Goal: Task Accomplishment & Management: Complete application form

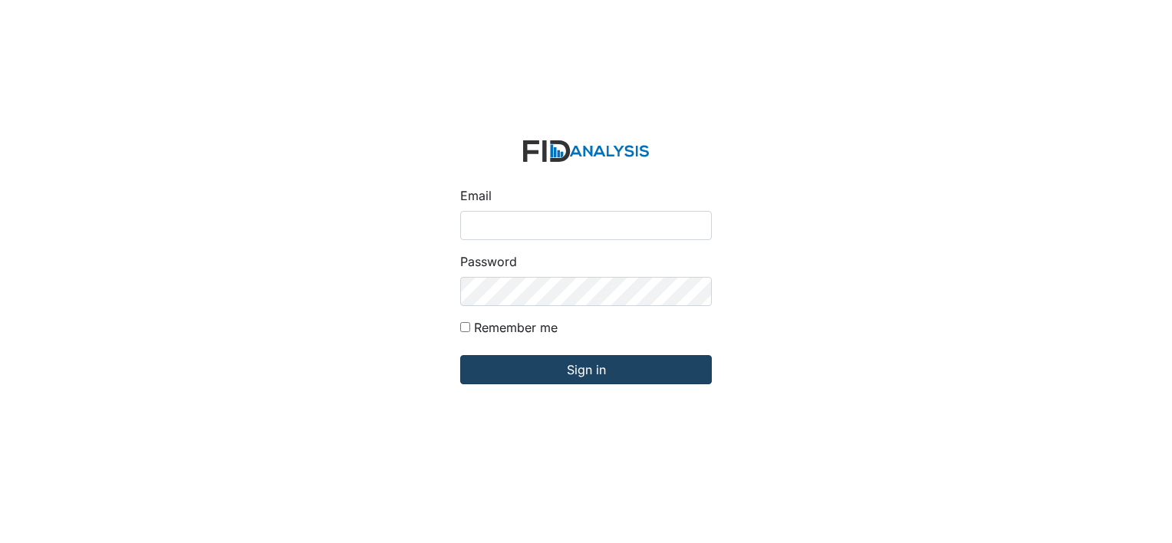
type input "[PERSON_NAME][EMAIL_ADDRESS][DOMAIN_NAME]"
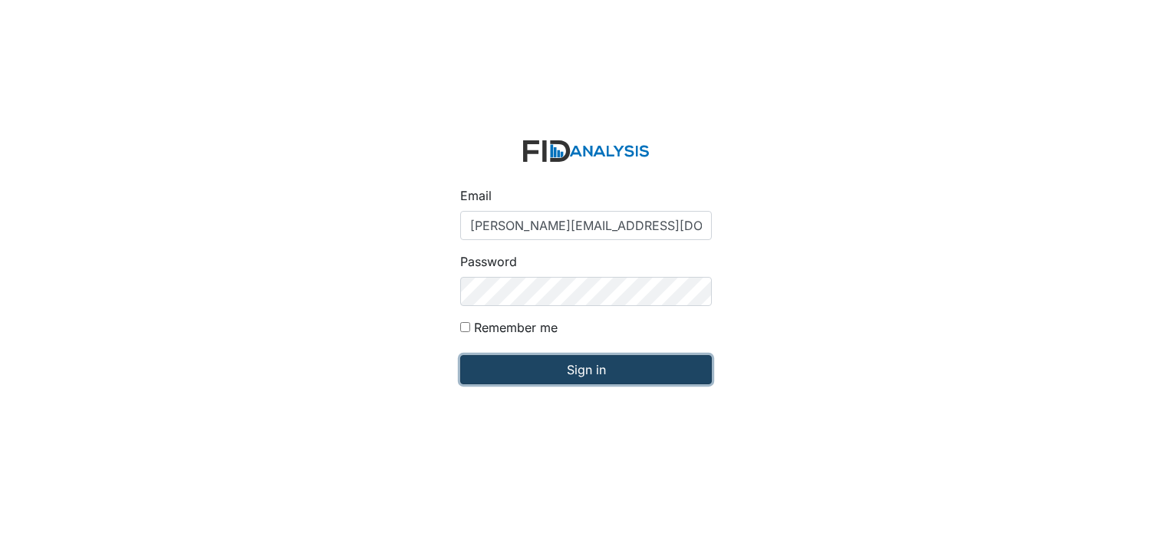
click at [549, 368] on input "Sign in" at bounding box center [586, 369] width 252 height 29
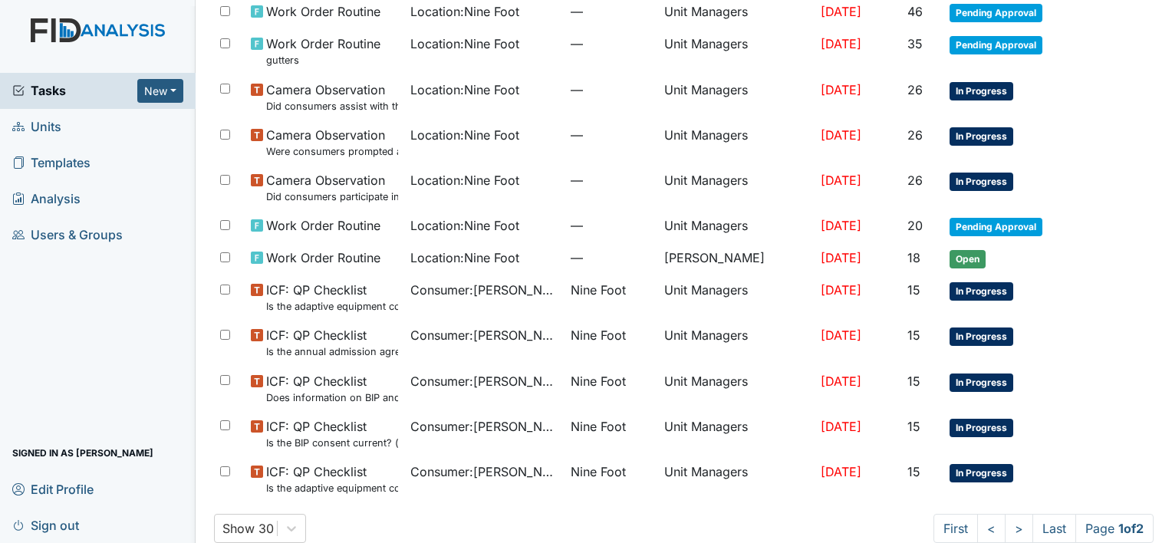
scroll to position [971, 0]
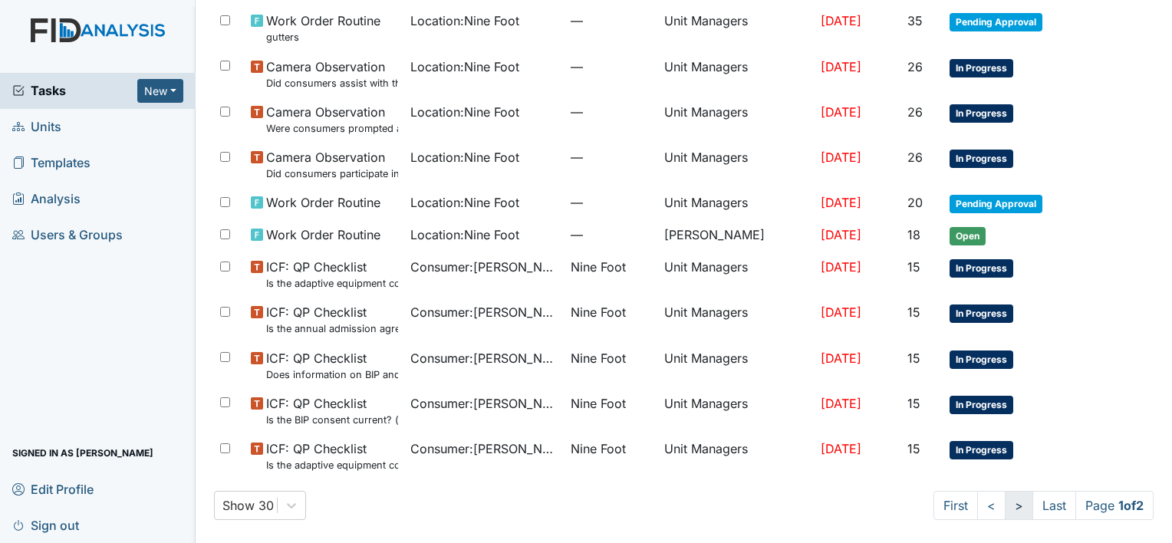
click at [1005, 503] on link ">" at bounding box center [1019, 505] width 28 height 29
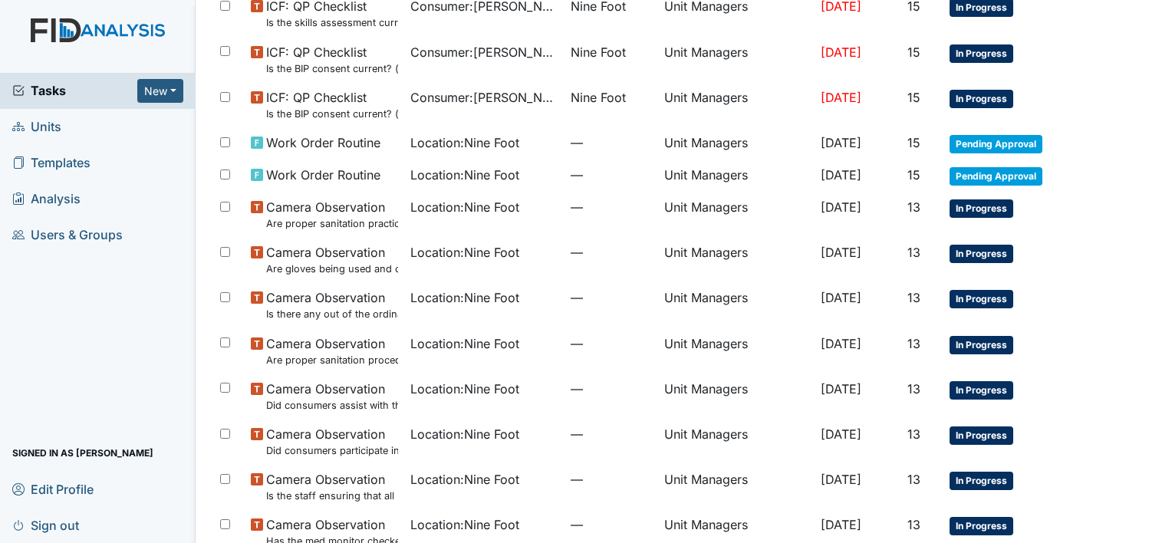
scroll to position [226, 0]
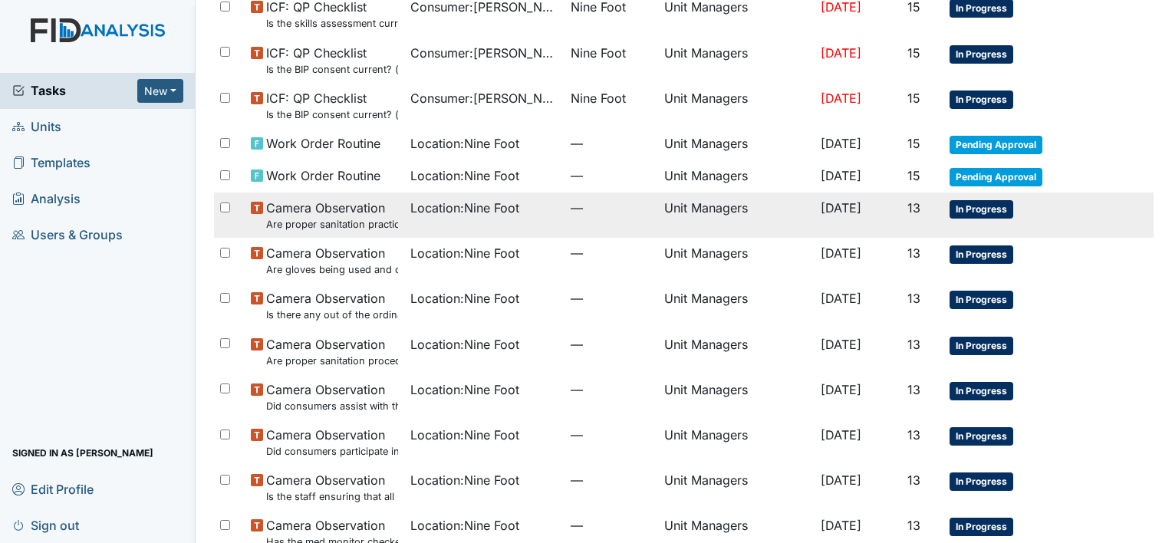
click at [470, 227] on td "Location : Nine Foot" at bounding box center [484, 215] width 160 height 45
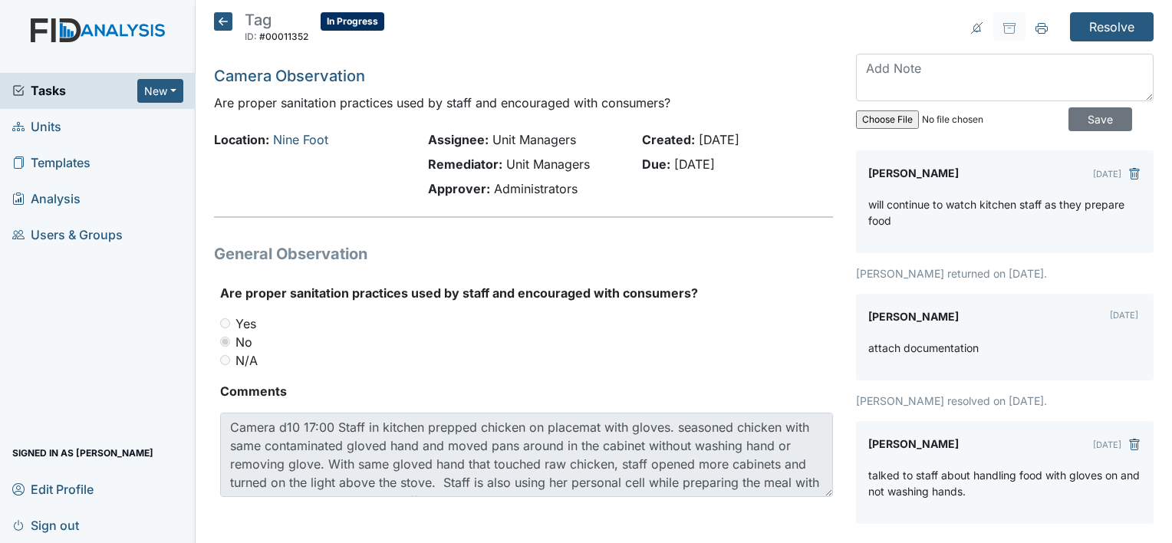
scroll to position [4, 0]
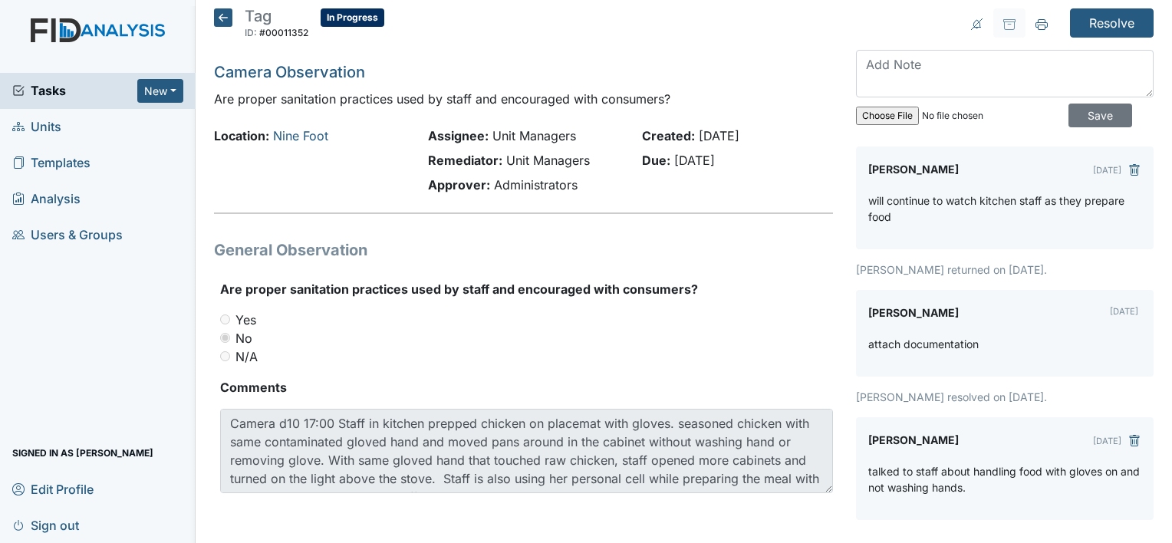
click at [881, 122] on input "file" at bounding box center [960, 115] width 209 height 37
type input "C:\fakepath\wash hands change gloves inservice_10.10.25.pdf"
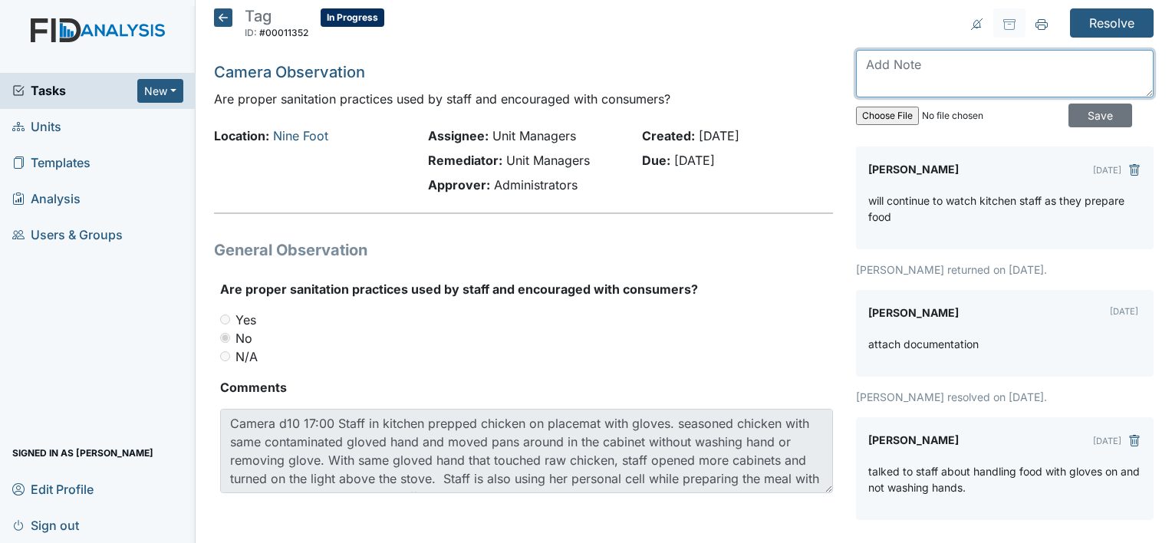
click at [939, 64] on textarea at bounding box center [1005, 74] width 298 height 48
type textarea "documentation attached"
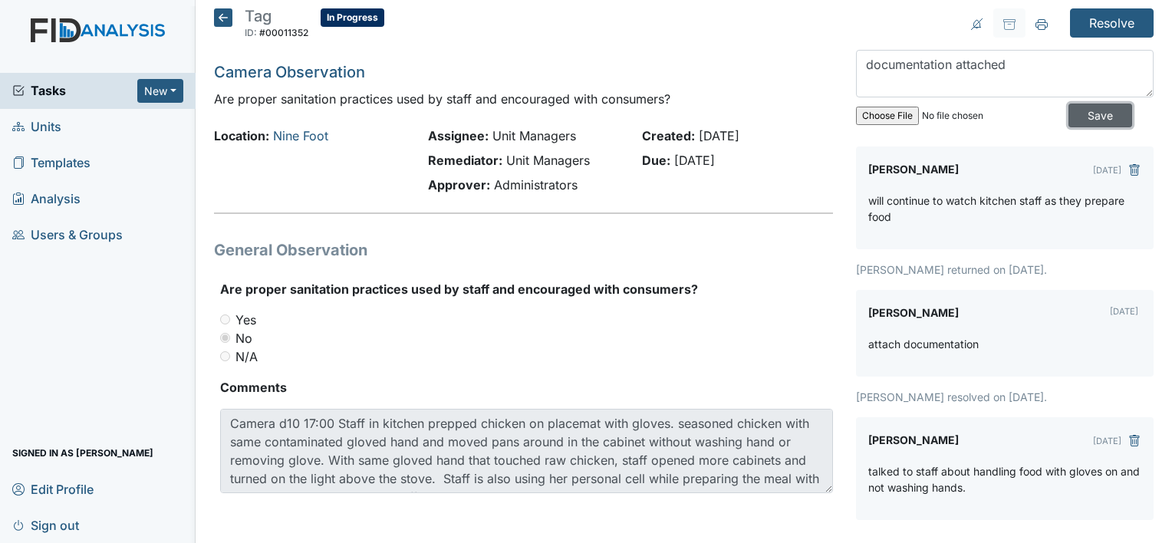
click at [1069, 113] on input "Save" at bounding box center [1101, 116] width 64 height 24
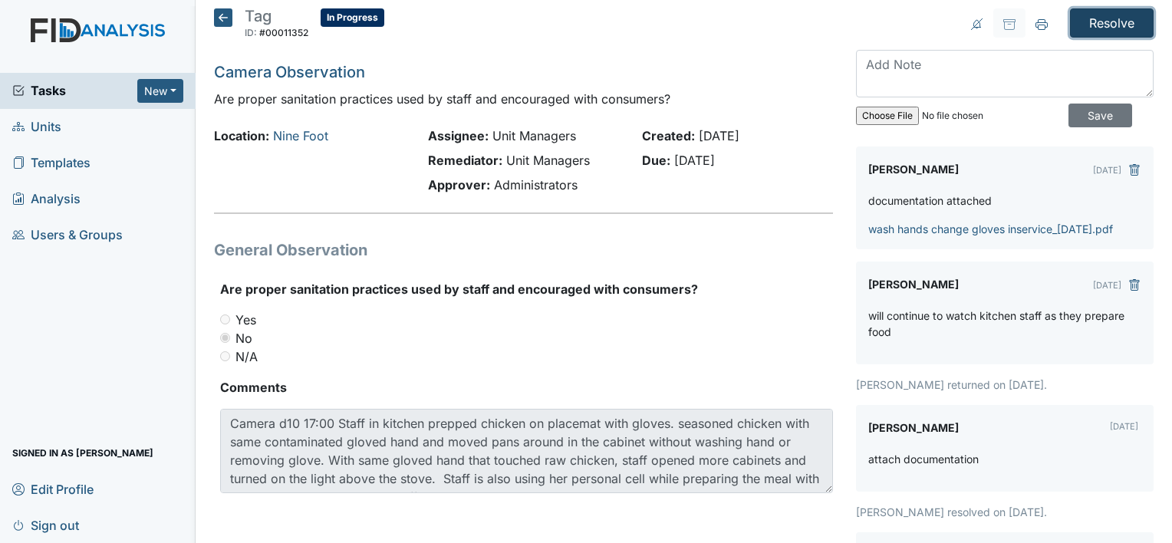
click at [1099, 20] on input "Resolve" at bounding box center [1112, 22] width 84 height 29
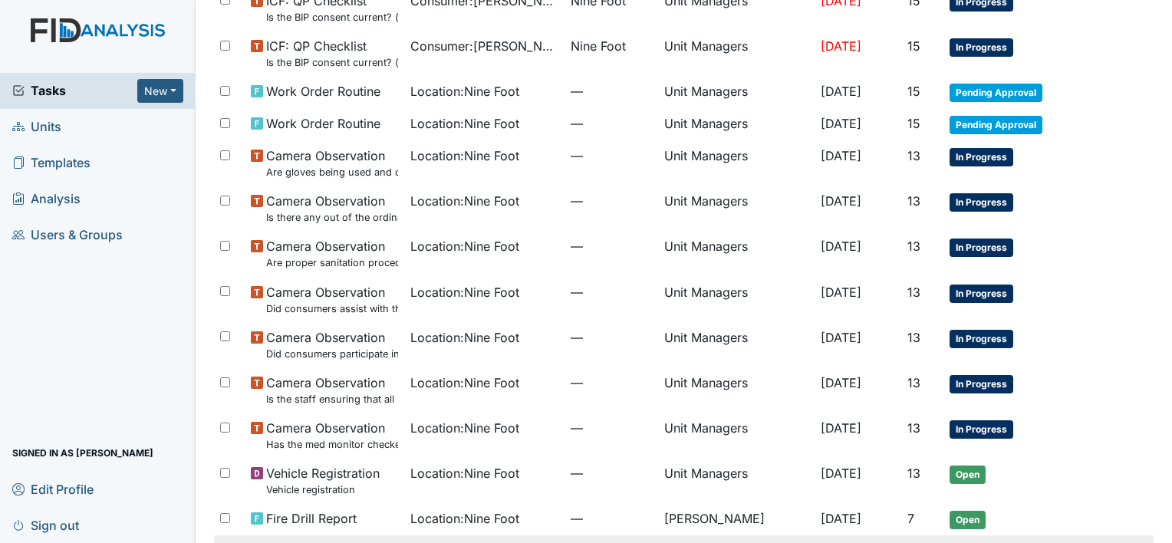
scroll to position [325, 0]
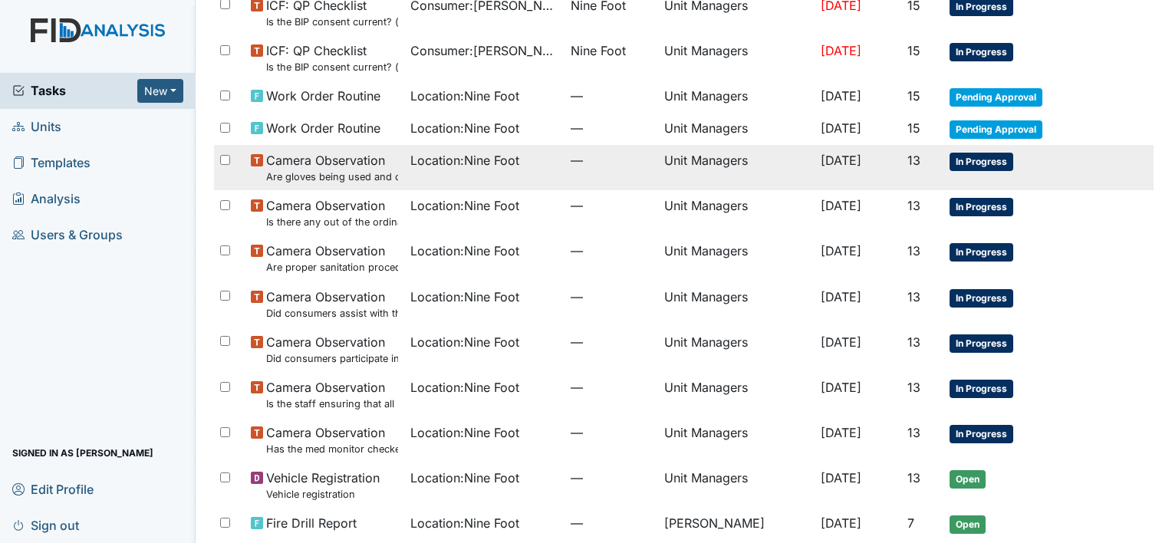
click at [341, 175] on small "Are gloves being used and changed as needed?" at bounding box center [332, 177] width 132 height 15
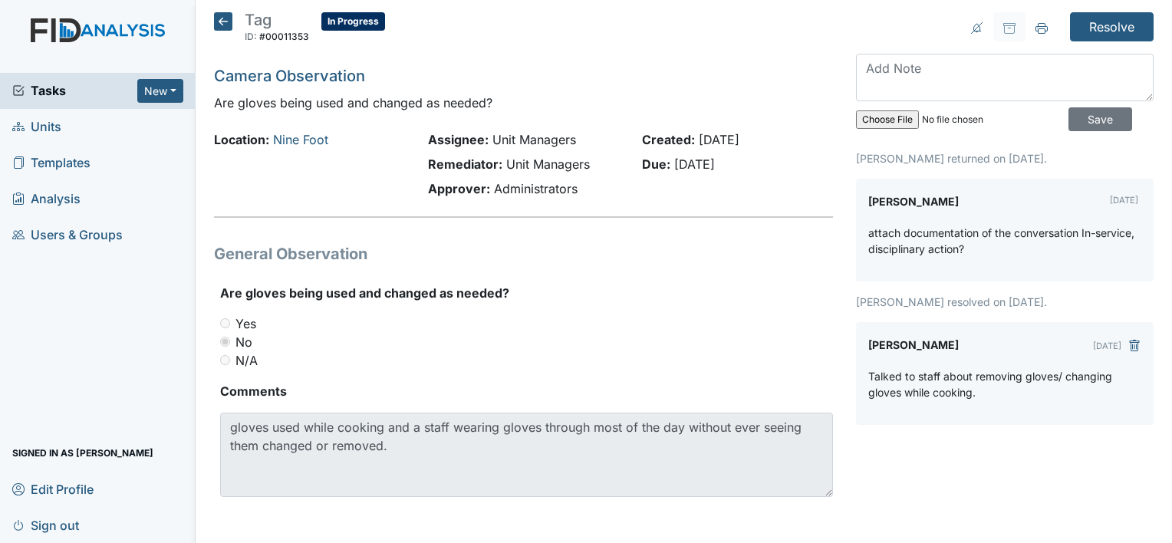
click at [894, 110] on input "file" at bounding box center [960, 119] width 209 height 37
type input "C:\fakepath\wash hands change gloves inservice_10.10.25.pdf"
click at [961, 94] on textarea at bounding box center [1005, 78] width 298 height 48
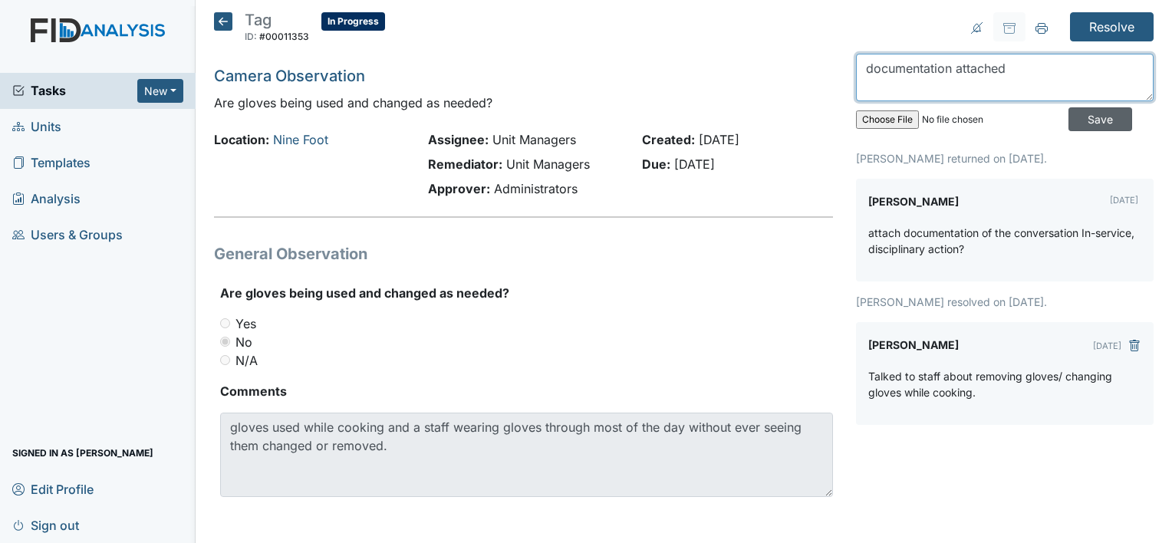
type textarea "documentation attached"
click at [1069, 117] on input "Save" at bounding box center [1101, 119] width 64 height 24
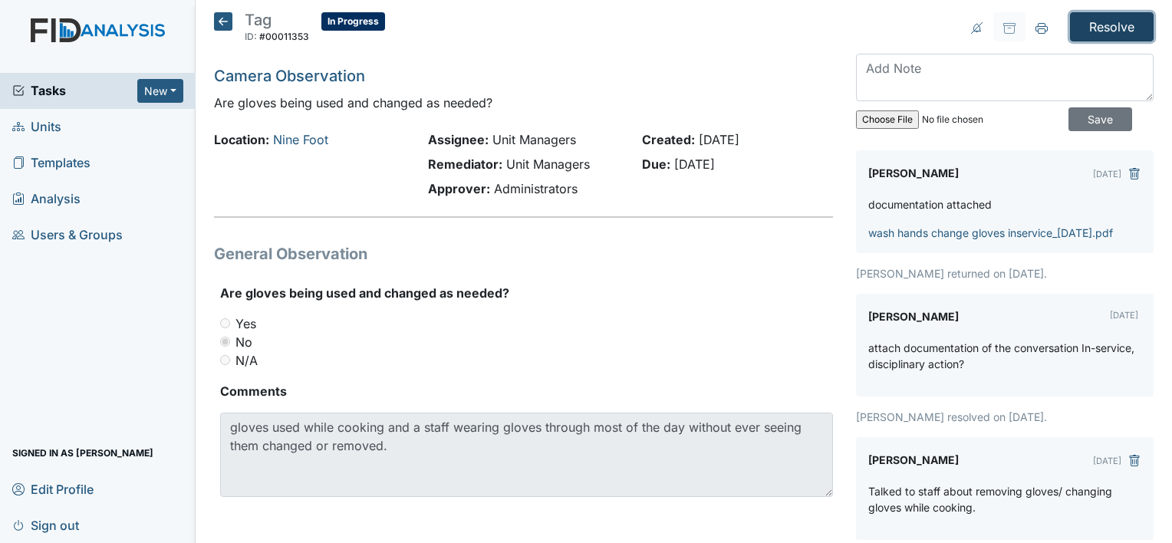
click at [1087, 27] on input "Resolve" at bounding box center [1112, 26] width 84 height 29
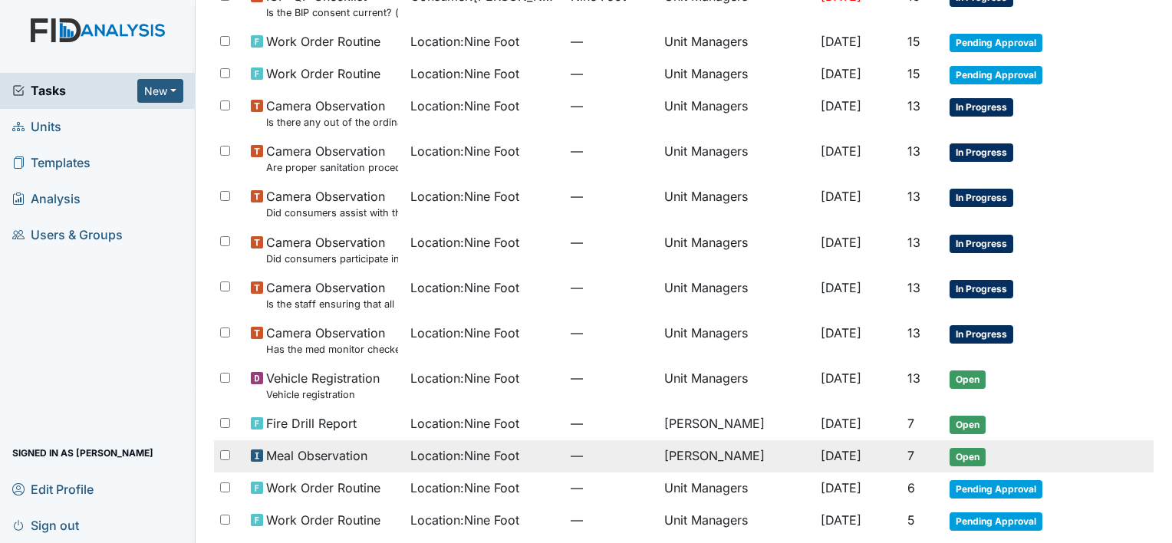
scroll to position [377, 0]
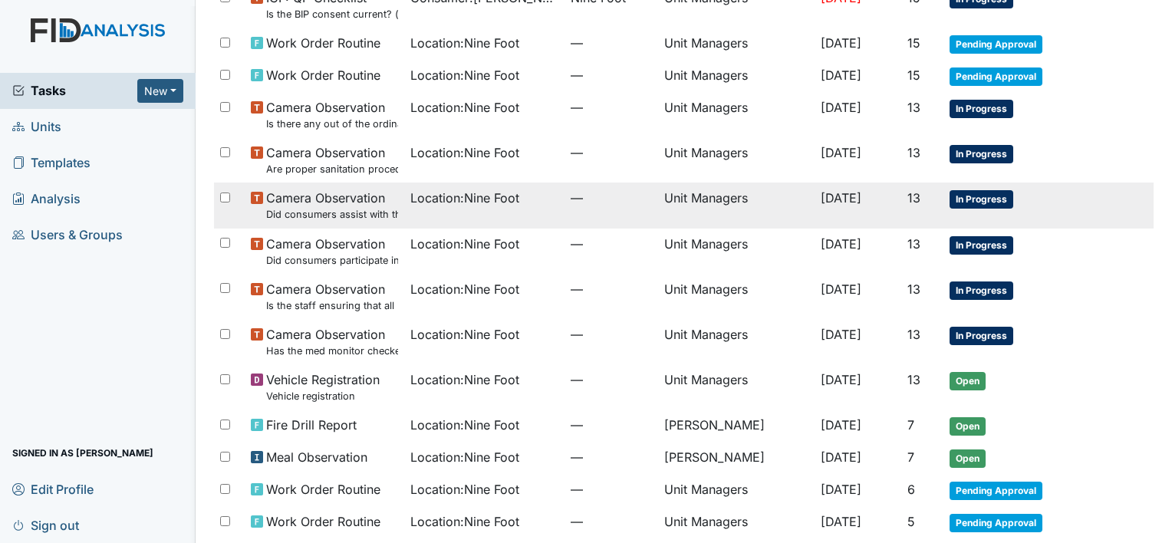
click at [327, 209] on small "Did consumers assist with the clean up?" at bounding box center [332, 214] width 132 height 15
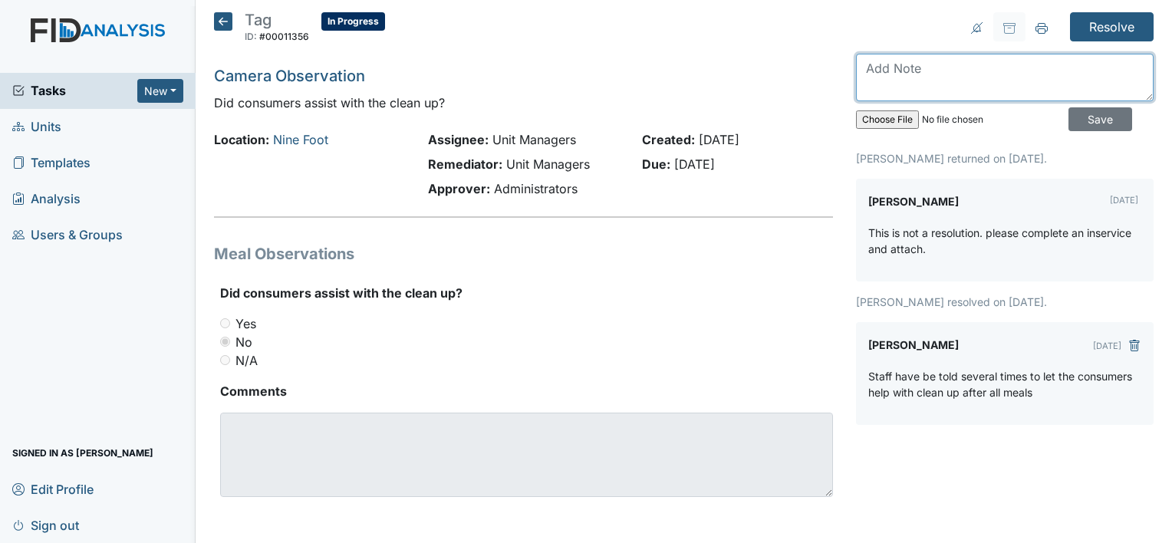
click at [893, 86] on textarea at bounding box center [1005, 78] width 298 height 48
click at [883, 114] on input "file" at bounding box center [960, 119] width 209 height 37
type input "C:\fakepath\Mealtime assist inservice_10.8.25.pdf"
click at [922, 68] on textarea at bounding box center [1005, 78] width 298 height 48
type textarea "documentation attached"
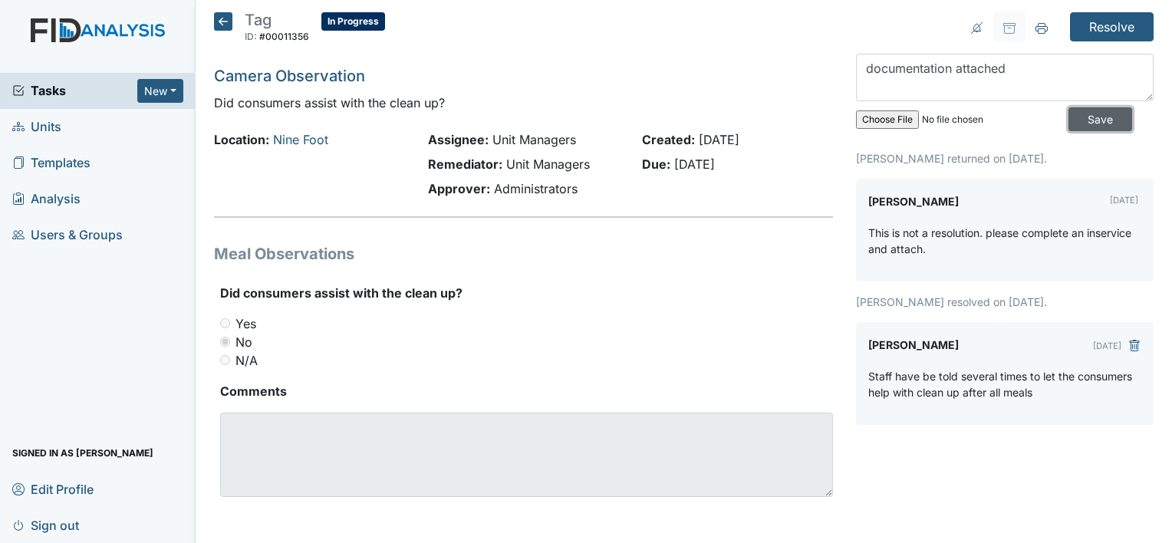
click at [1079, 114] on input "Save" at bounding box center [1101, 119] width 64 height 24
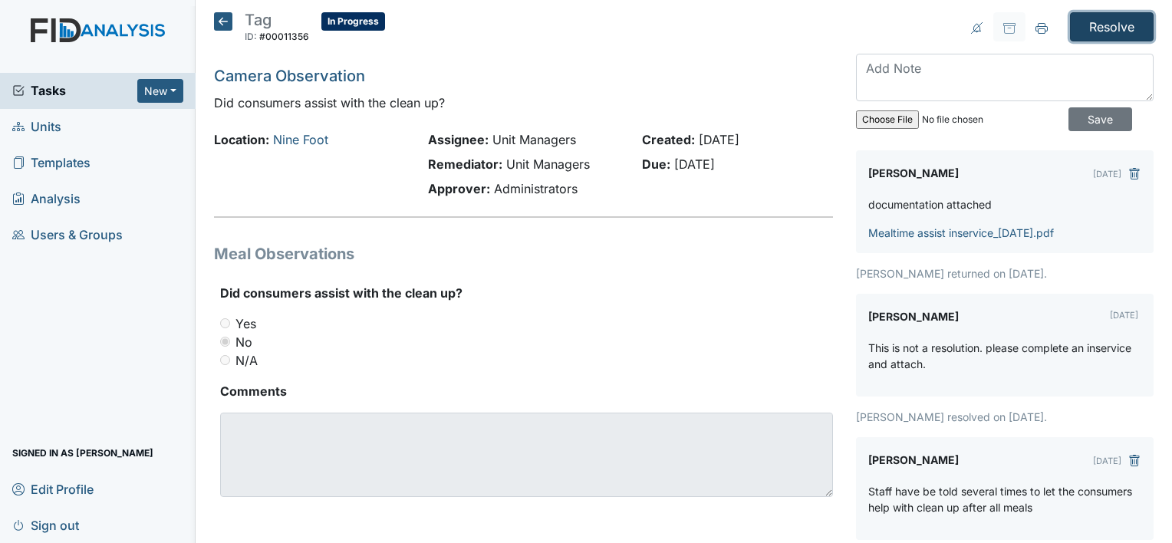
click at [1103, 28] on input "Resolve" at bounding box center [1112, 26] width 84 height 29
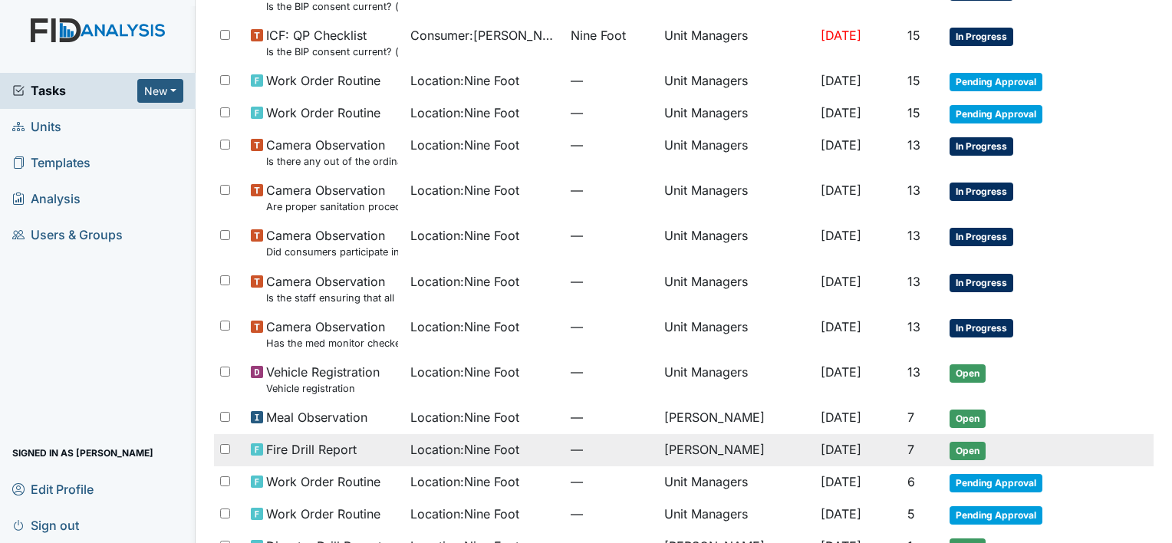
scroll to position [338, 0]
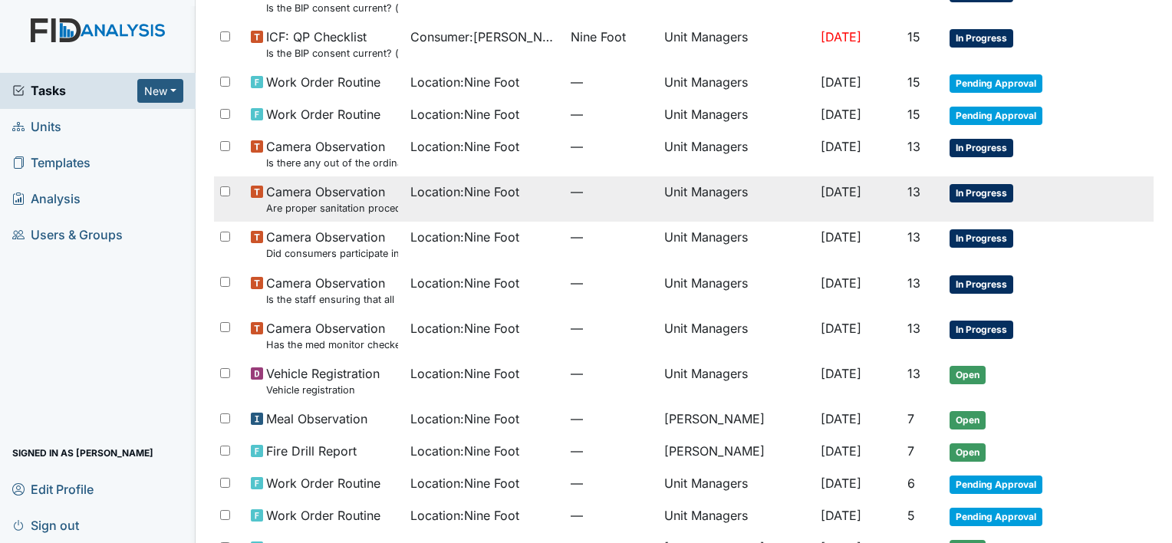
click at [347, 203] on small "Are proper sanitation procedures followed?" at bounding box center [332, 208] width 132 height 15
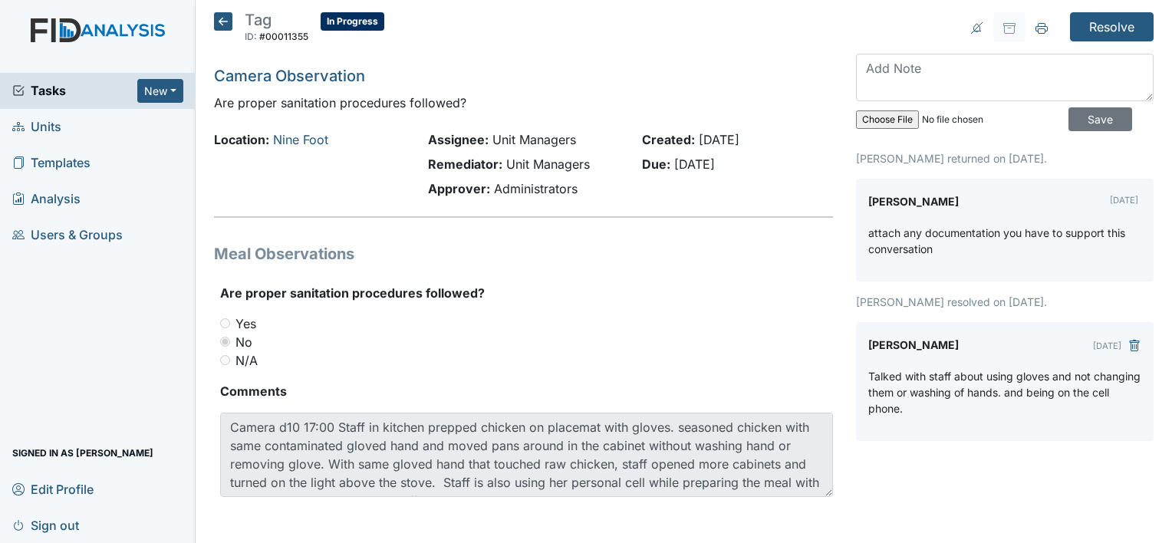
click at [893, 123] on input "file" at bounding box center [960, 119] width 209 height 37
type input "C:\fakepath\wash hands change gloves inservice_10.10.25.pdf"
click at [914, 62] on textarea at bounding box center [1005, 78] width 298 height 48
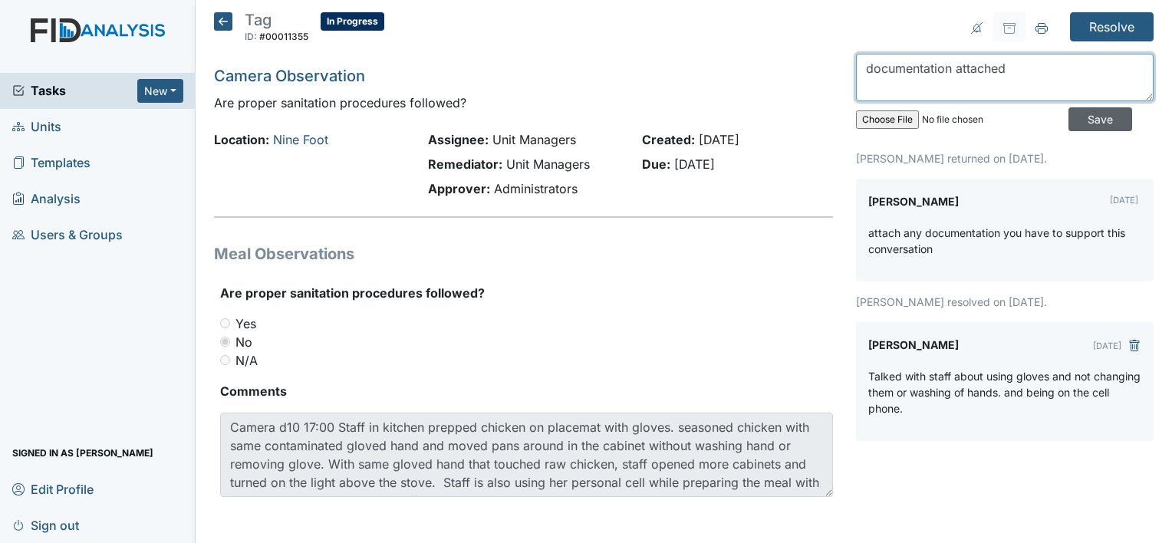
type textarea "documentation attached"
click at [1071, 120] on input "Save" at bounding box center [1101, 119] width 64 height 24
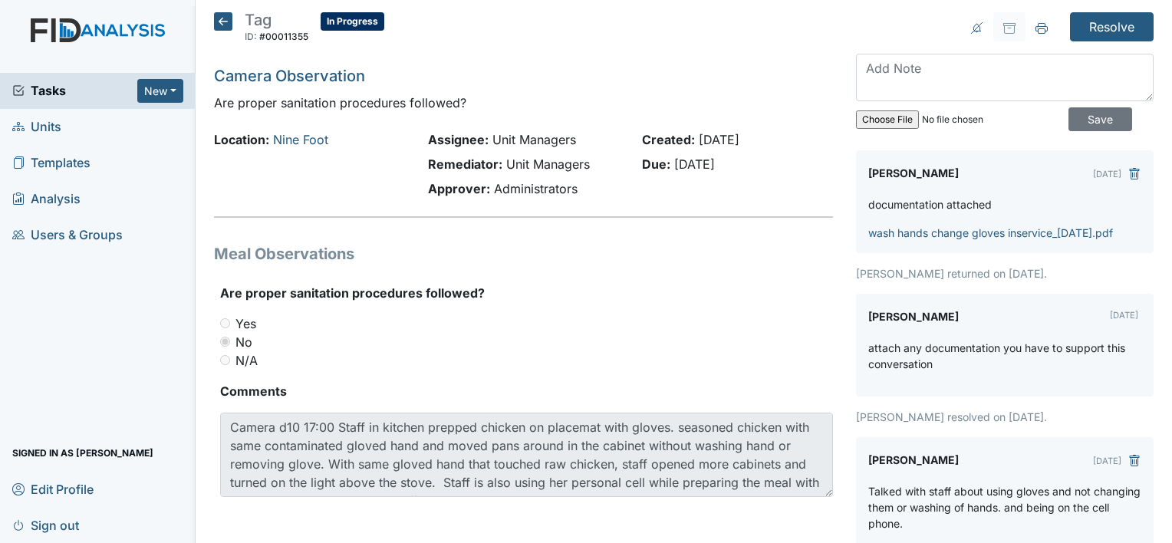
click at [223, 21] on icon at bounding box center [223, 21] width 18 height 18
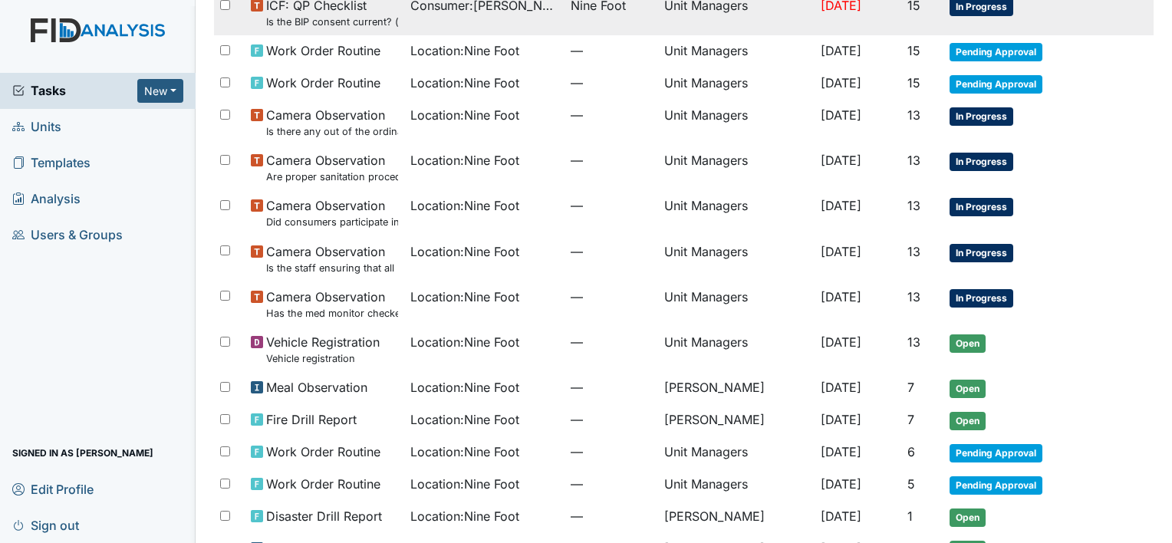
scroll to position [364, 0]
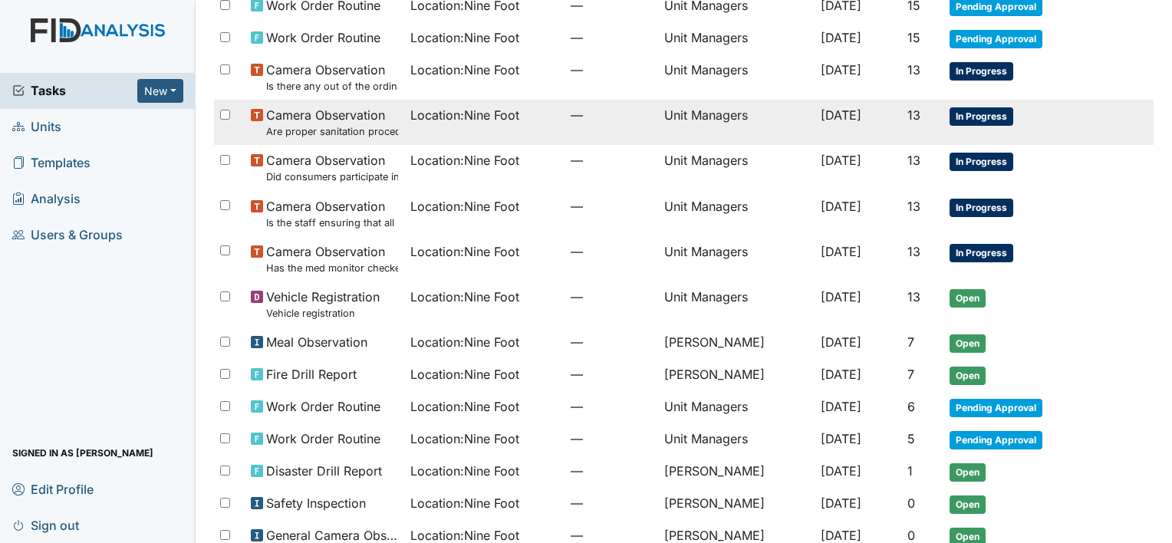
click at [470, 120] on span "Location : Nine Foot" at bounding box center [464, 115] width 109 height 18
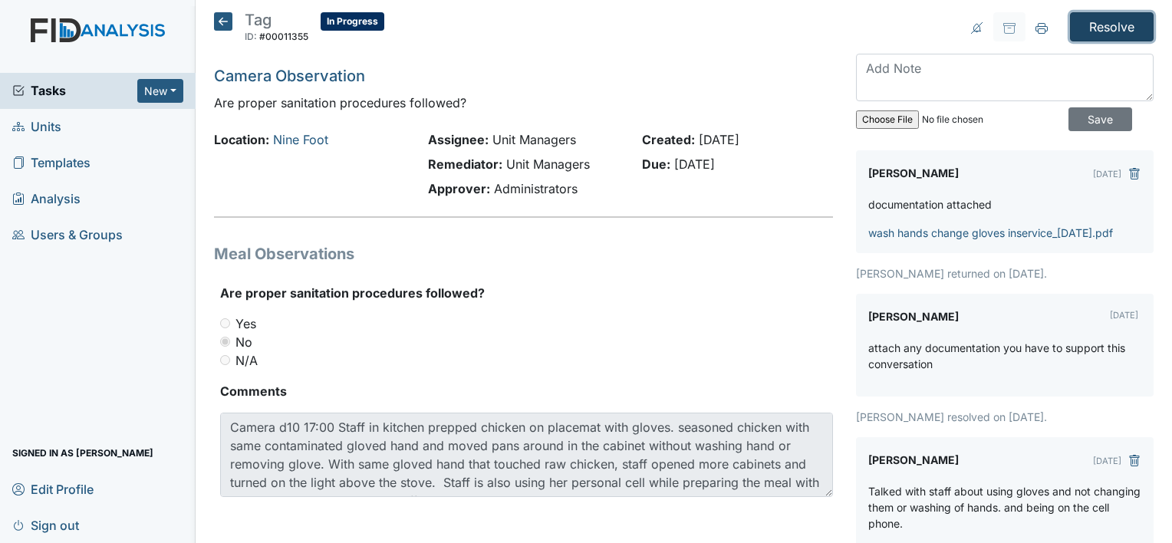
click at [1086, 26] on input "Resolve" at bounding box center [1112, 26] width 84 height 29
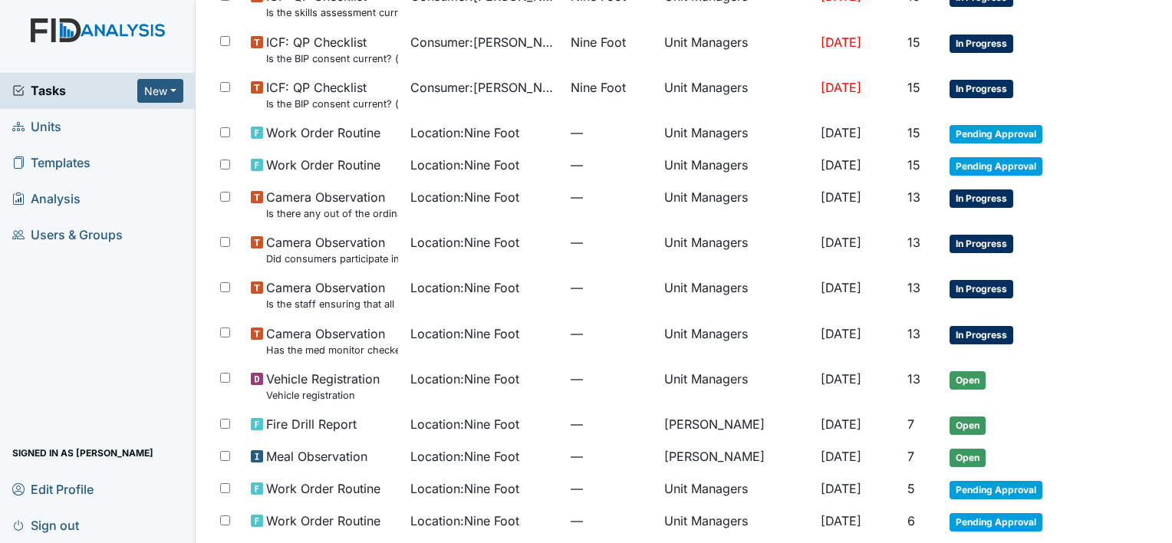
scroll to position [307, 0]
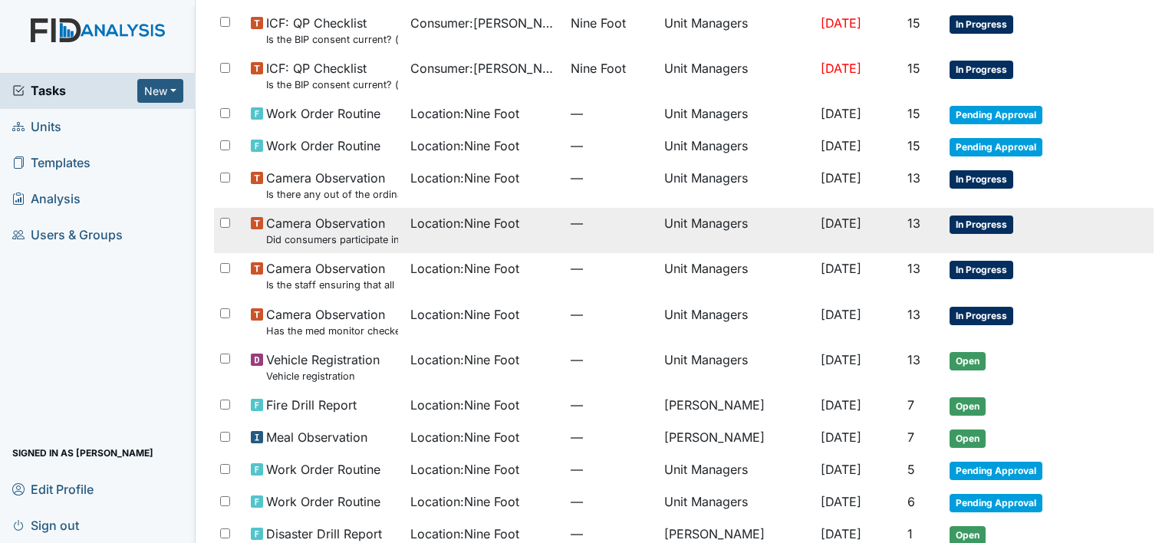
click at [341, 226] on span "Camera Observation Did consumers participate in family style dining?" at bounding box center [332, 230] width 132 height 33
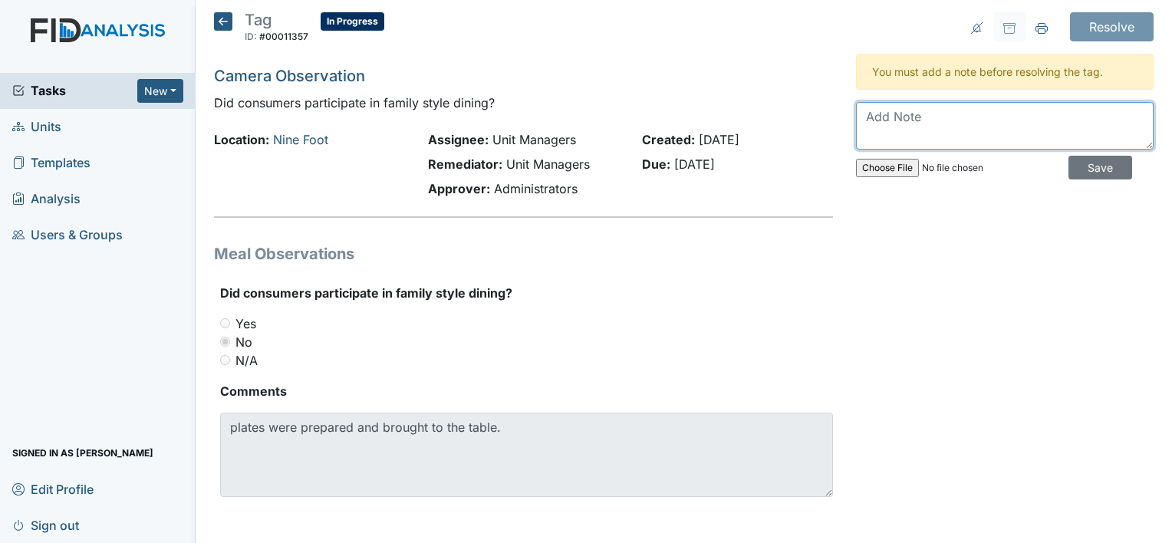
click at [908, 110] on textarea at bounding box center [1005, 126] width 298 height 48
click at [885, 163] on input "file" at bounding box center [960, 168] width 209 height 37
type input "C:\fakepath\Familystyle dining inservice_10.8.25.pdf"
click at [935, 130] on textarea at bounding box center [1005, 126] width 298 height 48
click at [935, 130] on textarea "d" at bounding box center [1005, 126] width 298 height 48
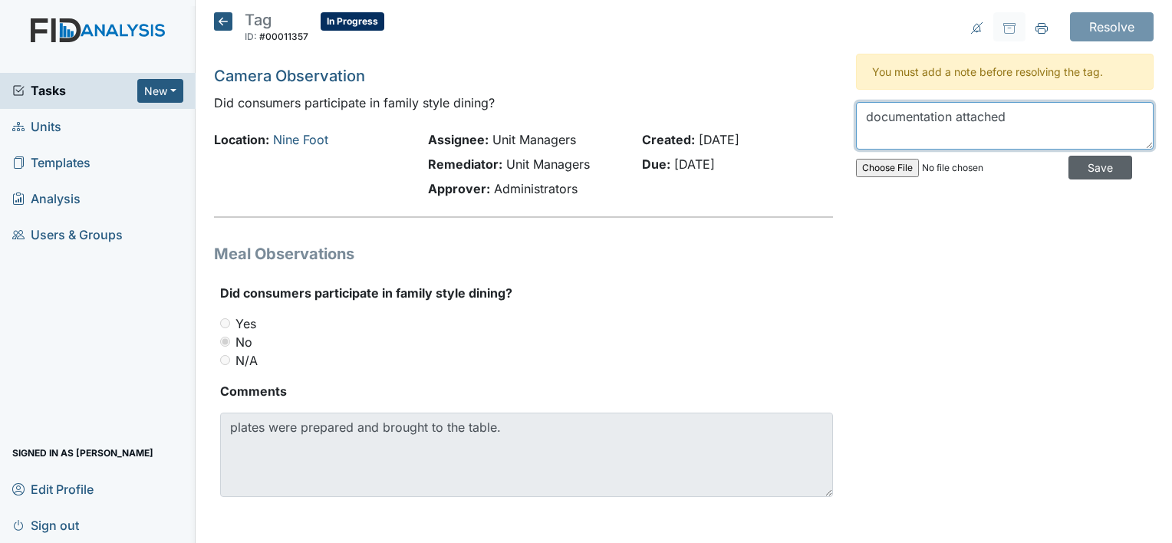
type textarea "documentation attached"
click at [1069, 167] on input "Save" at bounding box center [1101, 168] width 64 height 24
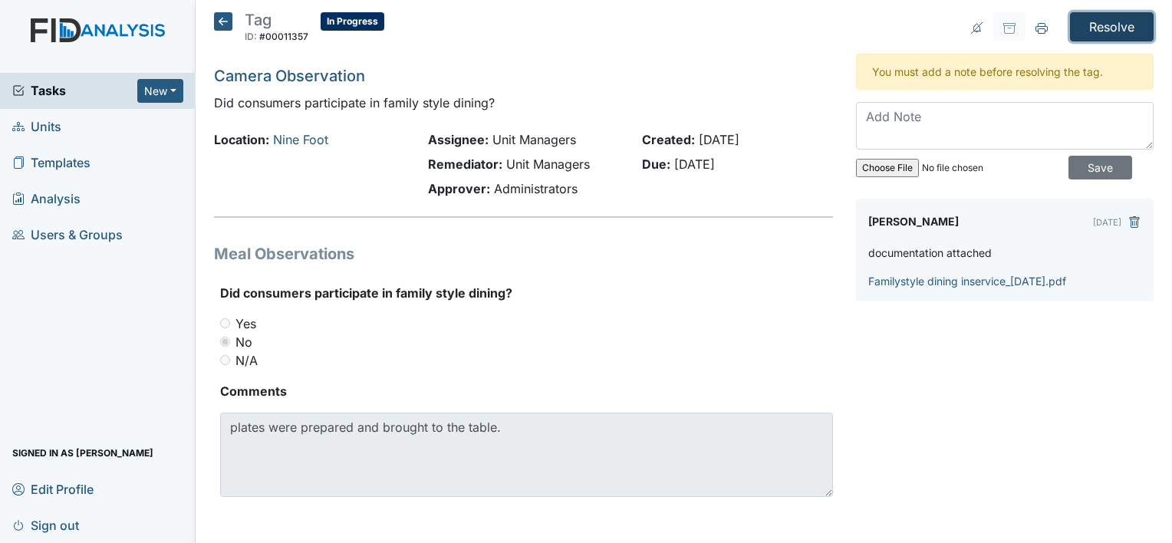
click at [1088, 18] on input "Resolve" at bounding box center [1112, 26] width 84 height 29
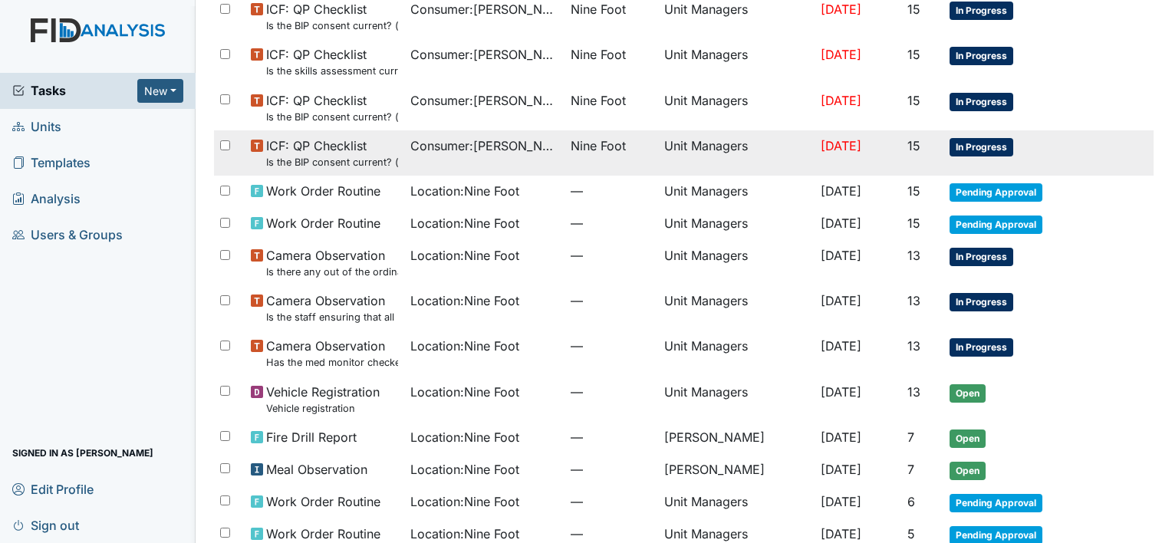
scroll to position [230, 0]
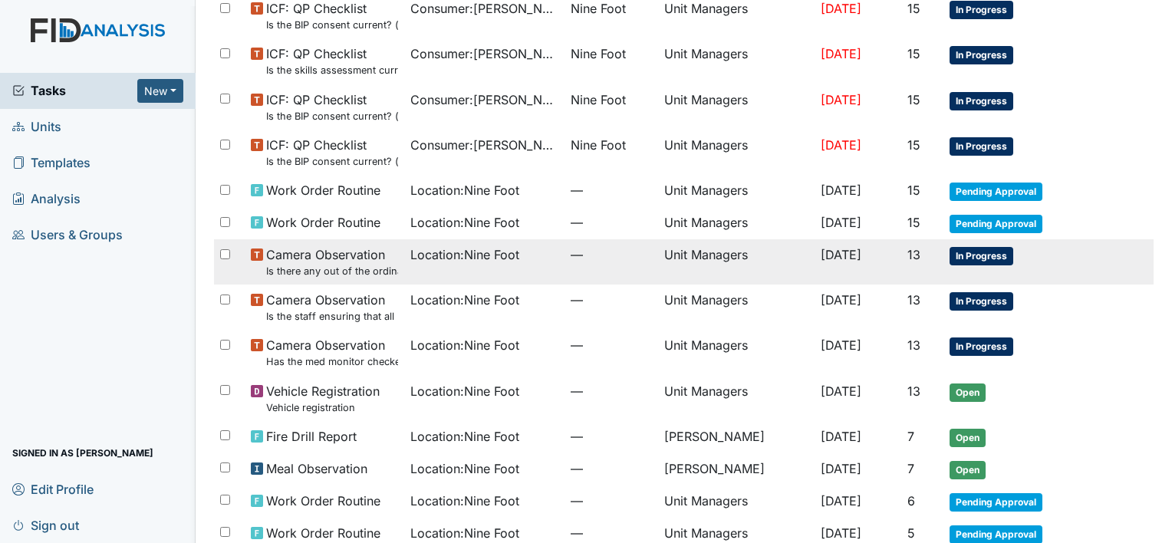
click at [340, 252] on span "Camera Observation Is there any out of the ordinary cell phone usage?" at bounding box center [332, 262] width 132 height 33
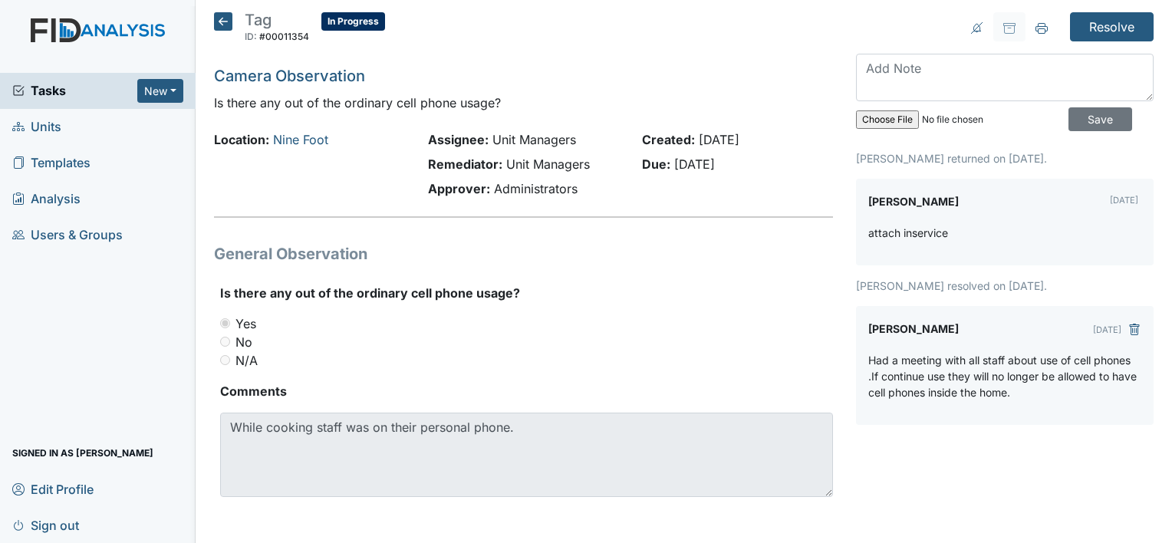
click at [223, 14] on icon at bounding box center [223, 21] width 18 height 18
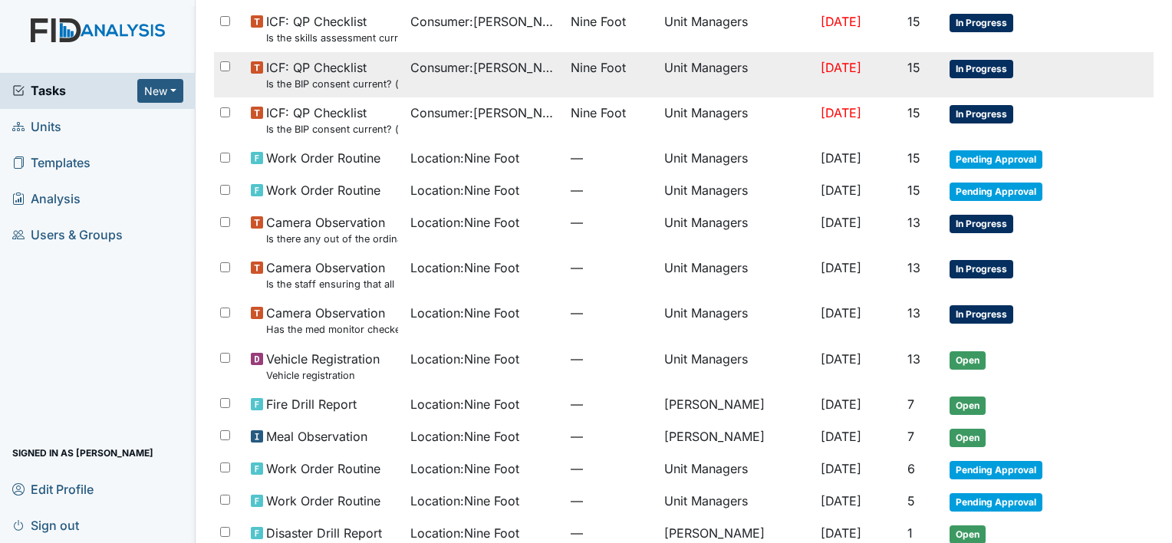
scroll to position [212, 0]
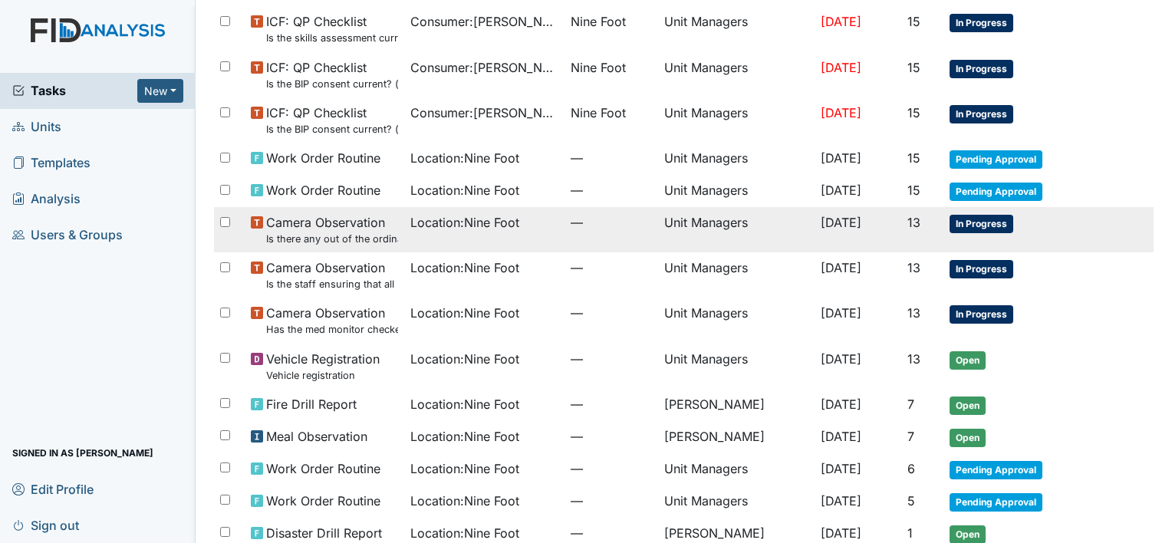
click at [350, 233] on small "Is there any out of the ordinary cell phone usage?" at bounding box center [332, 239] width 132 height 15
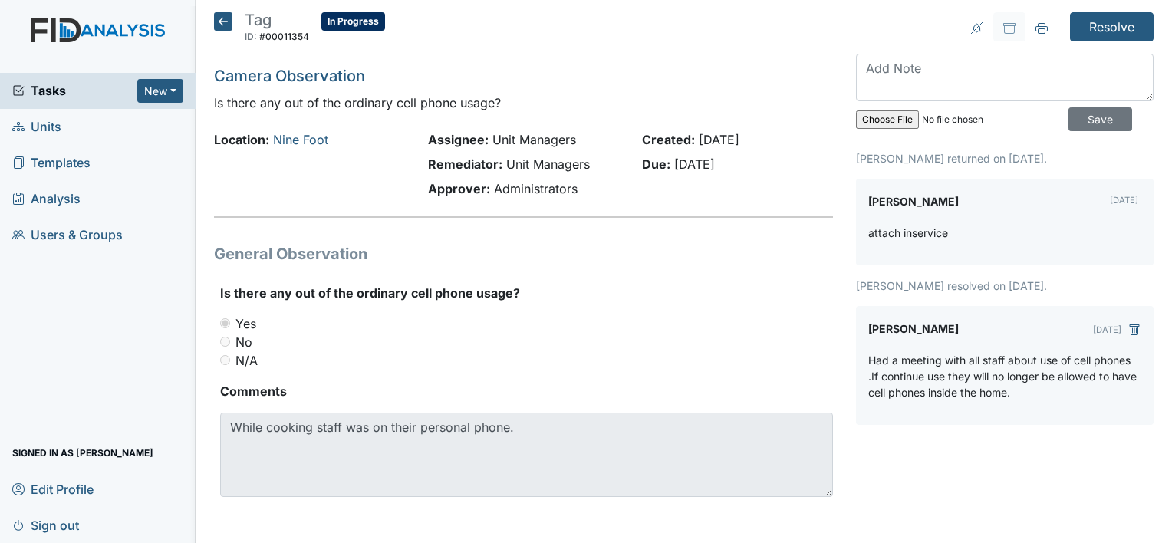
click at [865, 122] on input "file" at bounding box center [960, 119] width 209 height 37
type input "C:\fakepath\employee mtg inservice 9.30.25.pdf"
click at [938, 83] on textarea at bounding box center [1005, 78] width 298 height 48
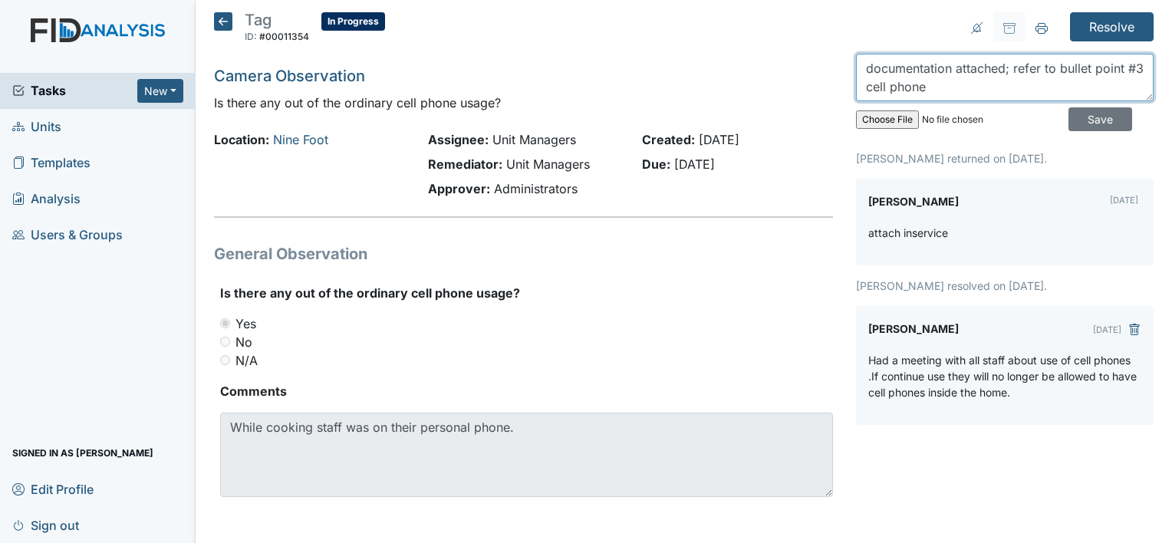
click at [873, 87] on textarea "documentation attached; refer to bullet point #3 cell phone" at bounding box center [1005, 78] width 298 height 48
click at [947, 85] on textarea "documentation attached; refer to bullet point #2 cell phone" at bounding box center [1005, 78] width 298 height 48
type textarea "documentation attached; refer to bullet point #2 cell phone policy"
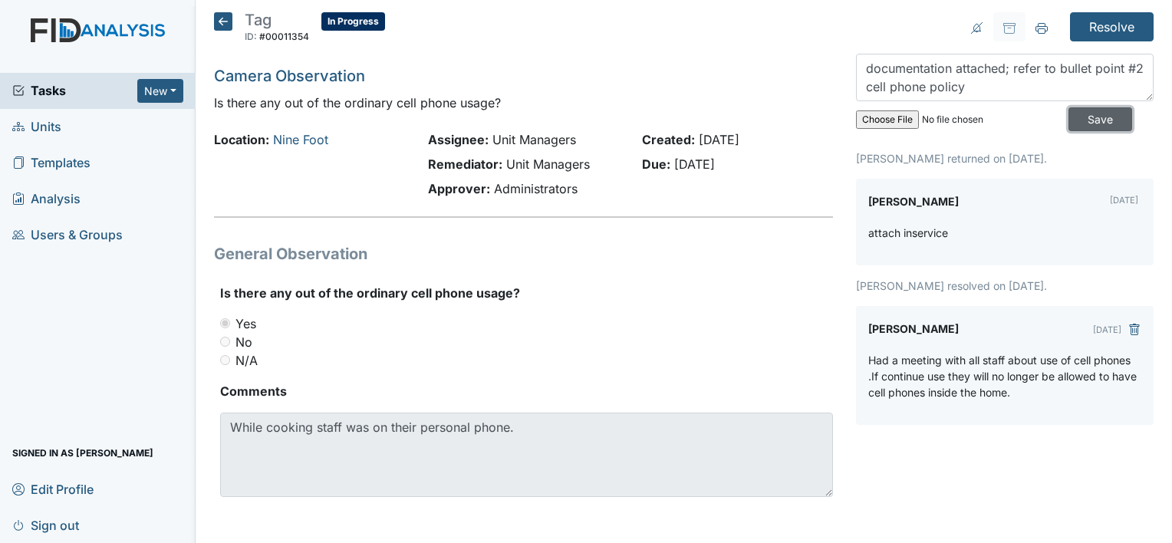
click at [1077, 117] on input "Save" at bounding box center [1101, 119] width 64 height 24
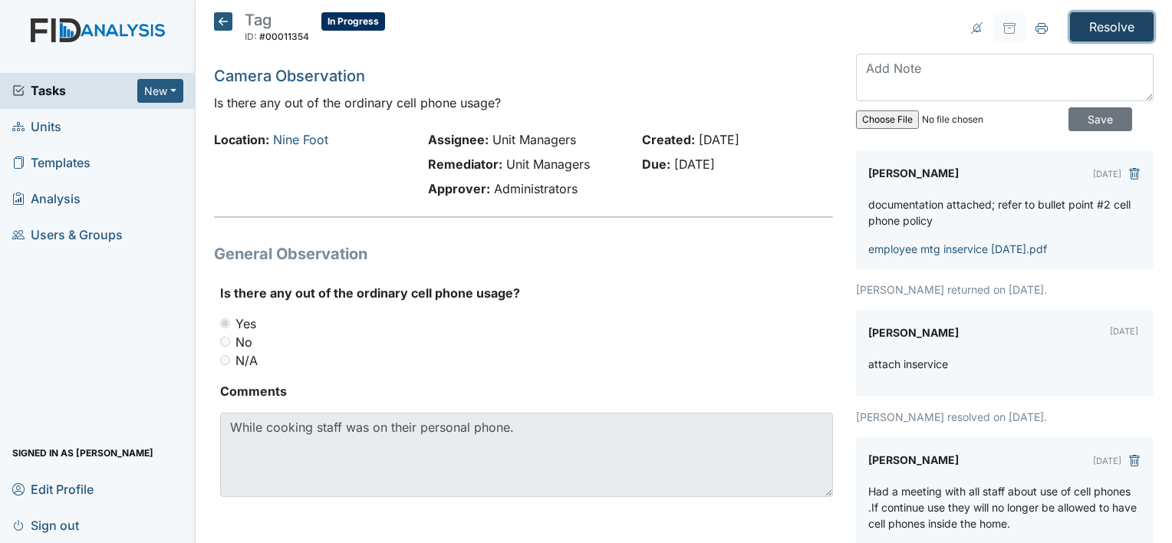
click at [1092, 21] on input "Resolve" at bounding box center [1112, 26] width 84 height 29
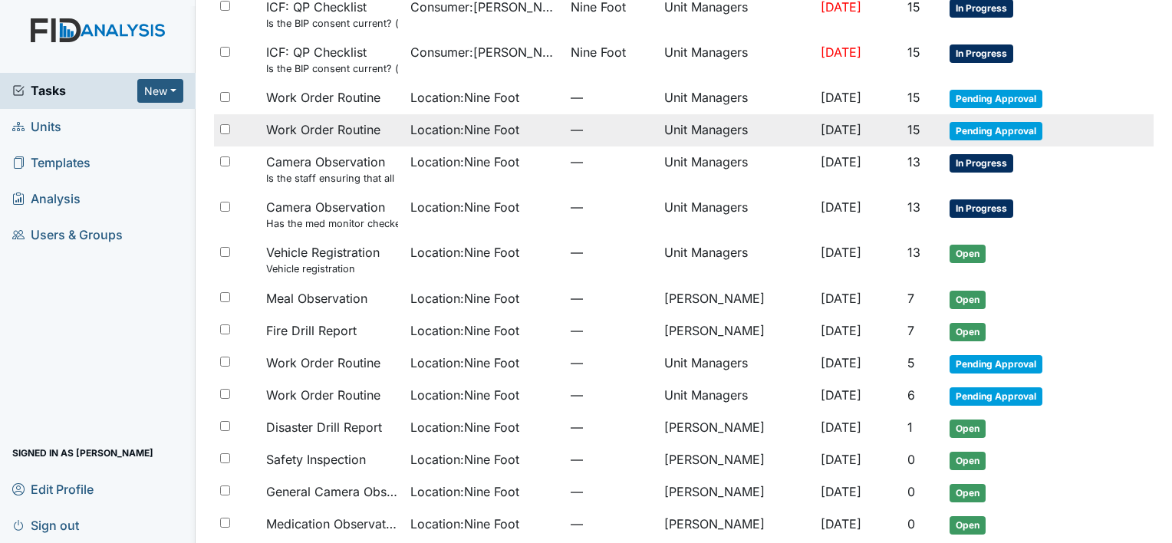
scroll to position [321, 0]
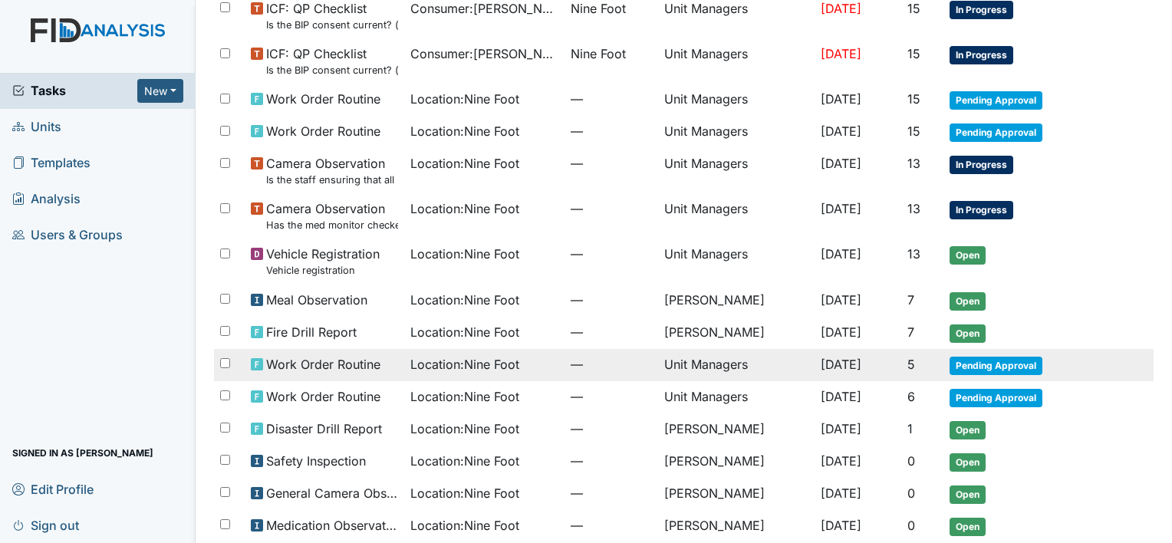
click at [428, 370] on span "Location : Nine Foot" at bounding box center [464, 364] width 109 height 18
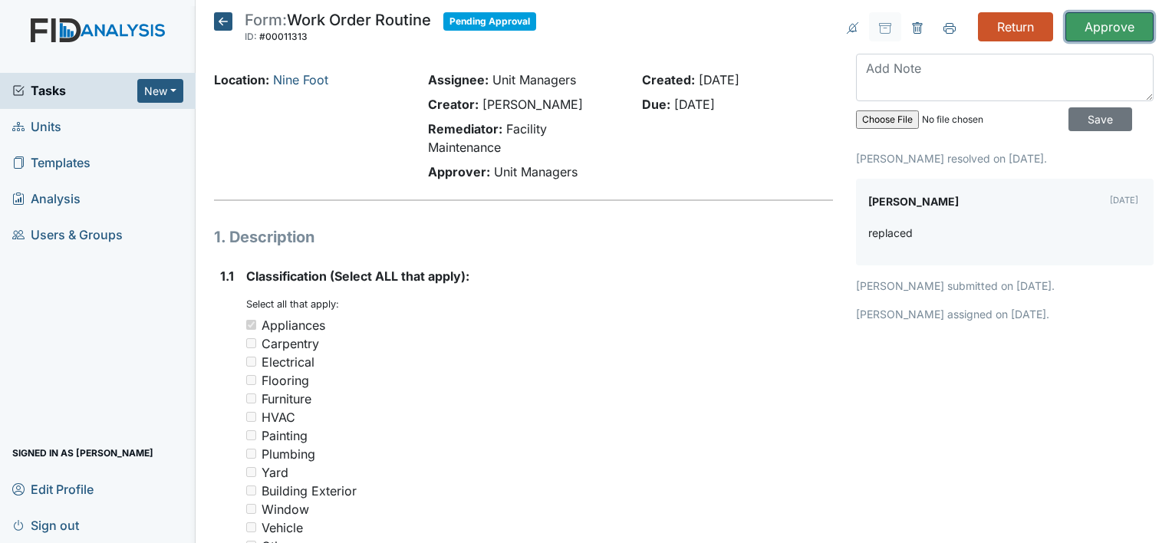
click at [1096, 27] on input "Approve" at bounding box center [1110, 26] width 88 height 29
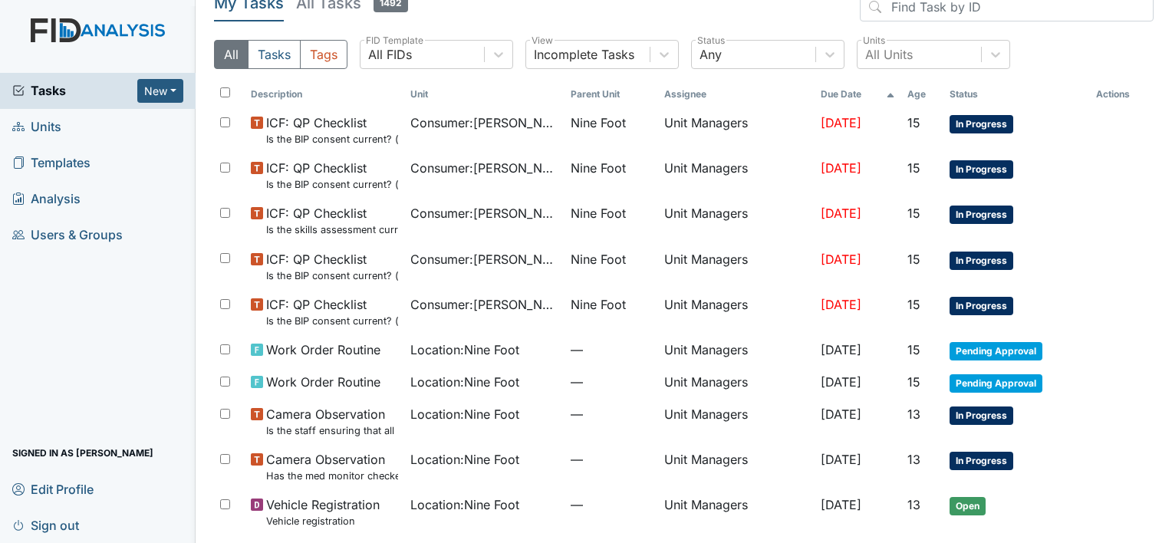
scroll to position [77, 0]
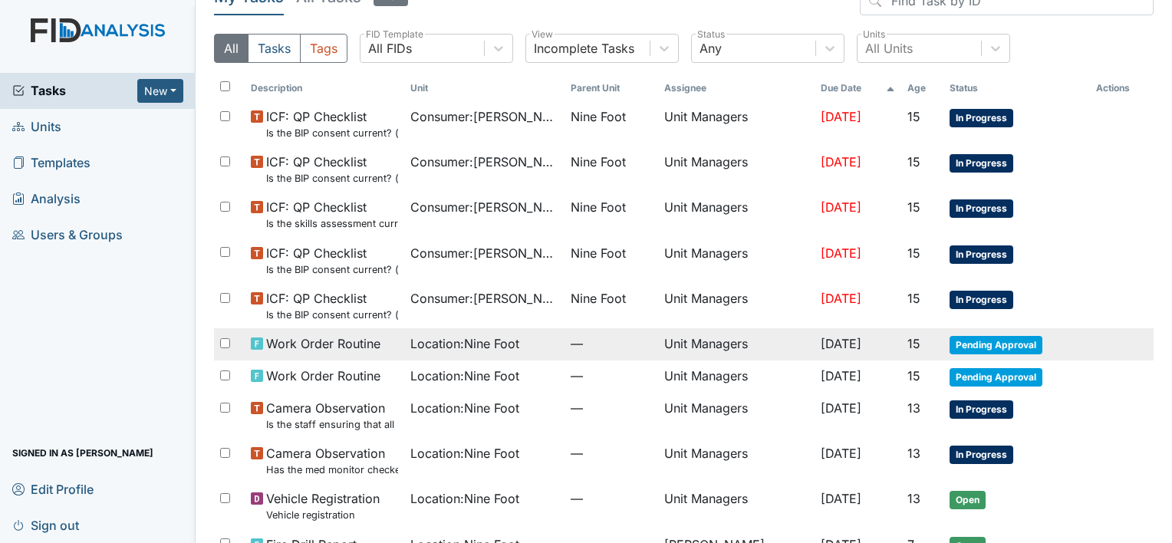
click at [720, 341] on td "Unit Managers" at bounding box center [736, 344] width 157 height 32
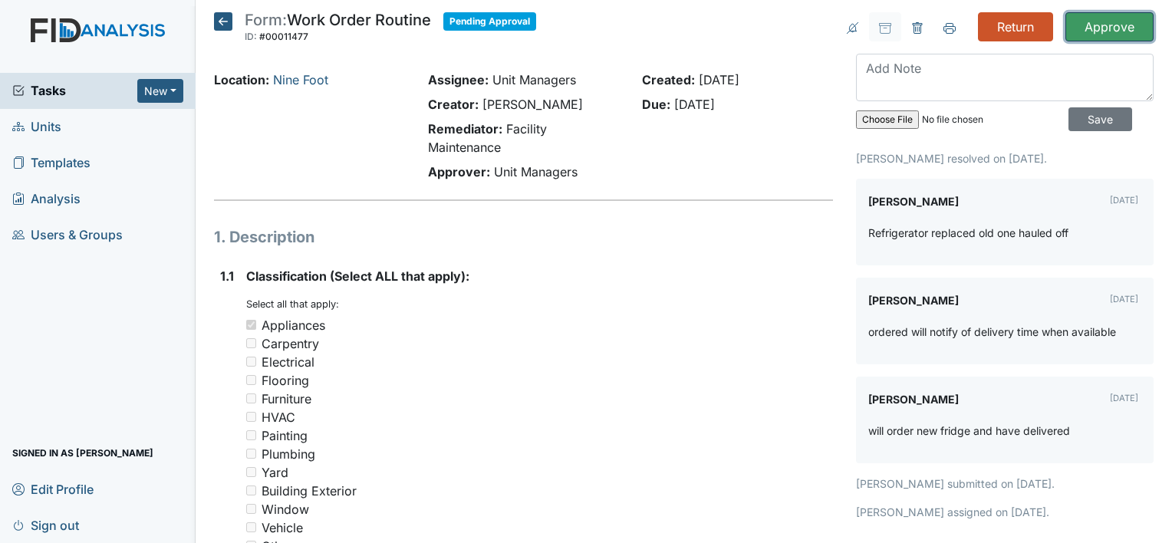
click at [1103, 18] on input "Approve" at bounding box center [1110, 26] width 88 height 29
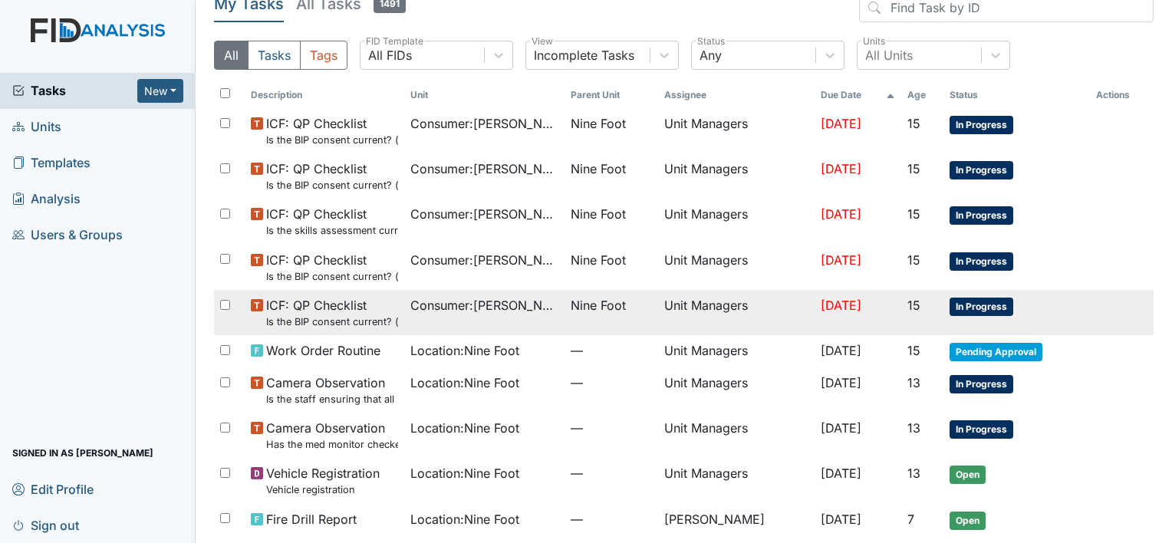
scroll to position [74, 0]
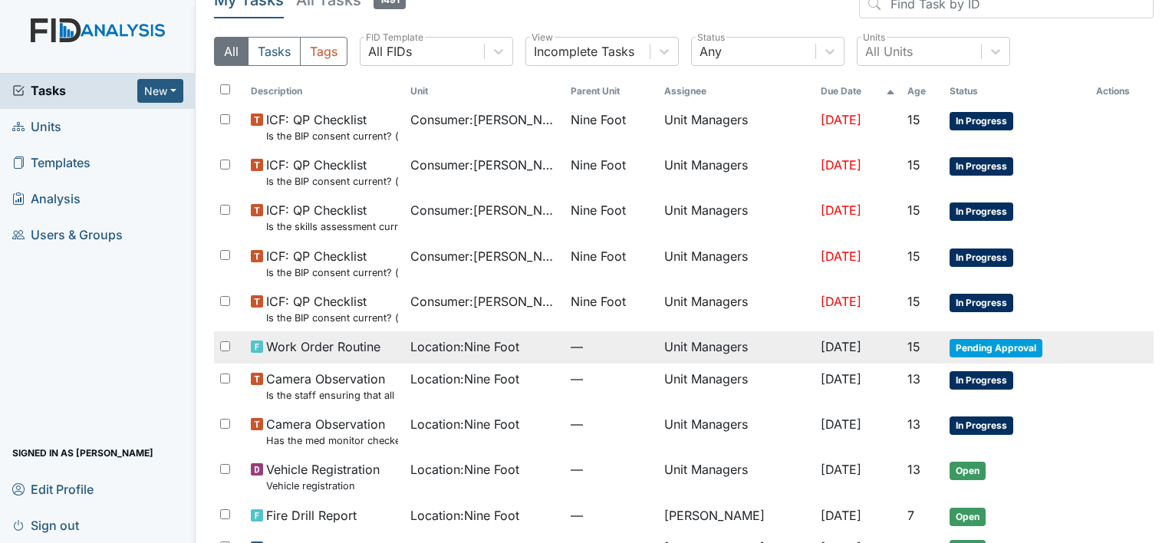
click at [671, 345] on td "Unit Managers" at bounding box center [736, 347] width 157 height 32
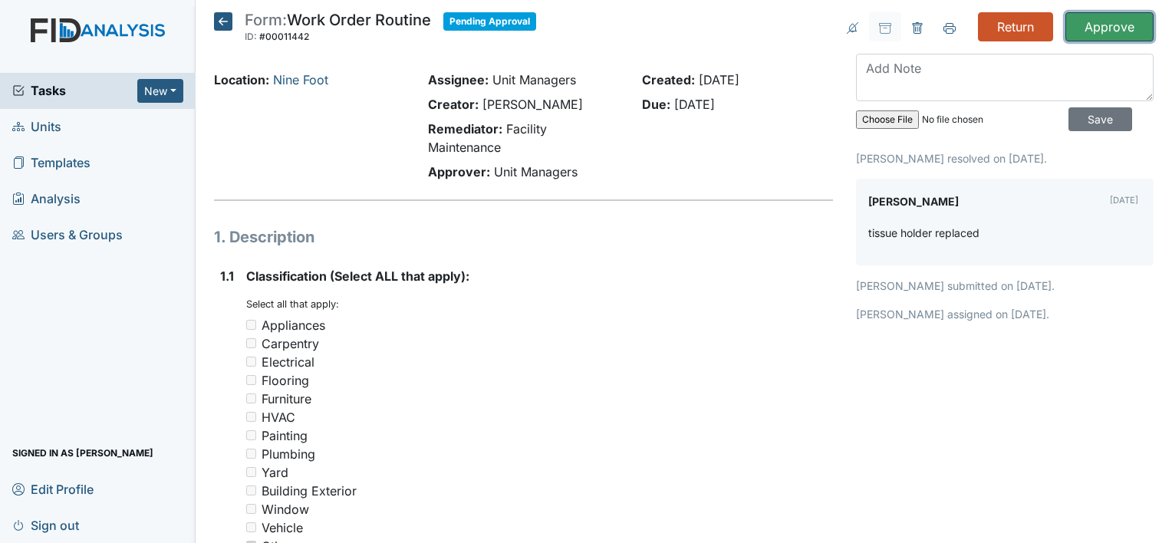
click at [1075, 28] on input "Approve" at bounding box center [1110, 26] width 88 height 29
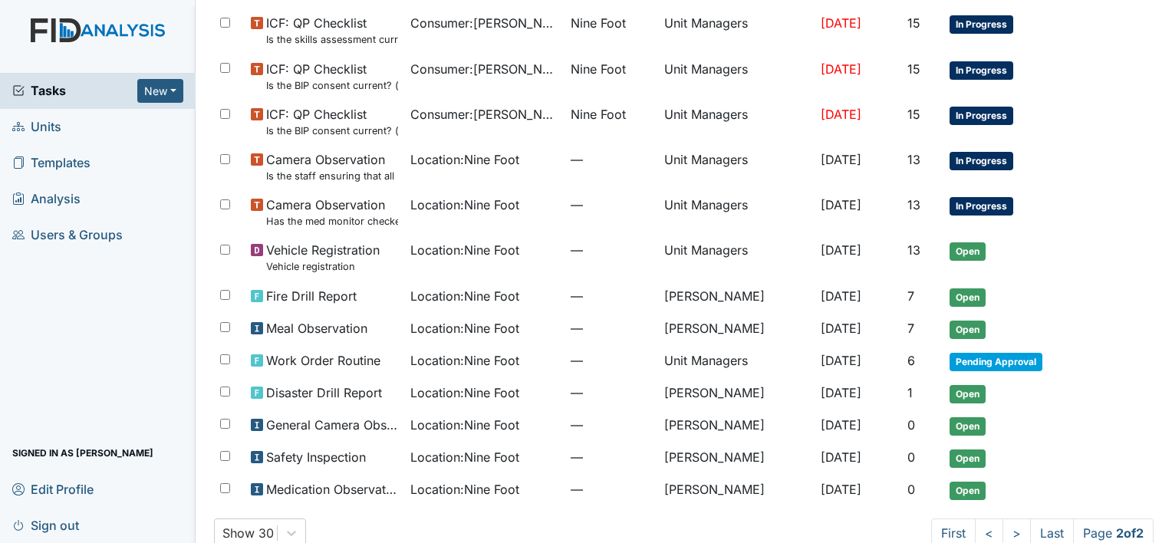
scroll to position [270, 0]
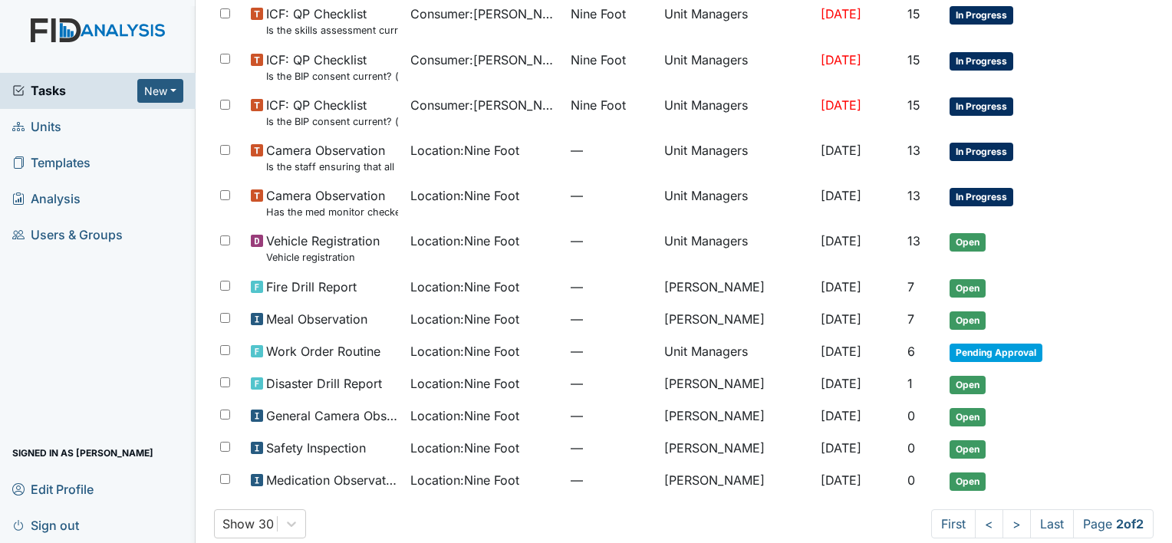
click at [747, 344] on td "Unit Managers" at bounding box center [736, 352] width 157 height 32
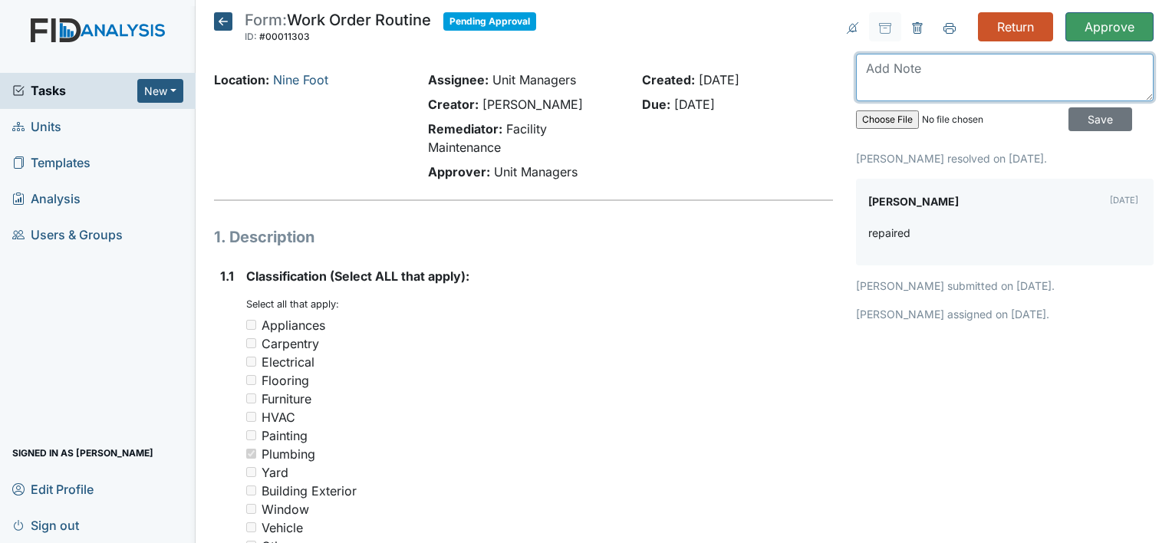
click at [915, 87] on textarea at bounding box center [1005, 78] width 298 height 48
type textarea "s"
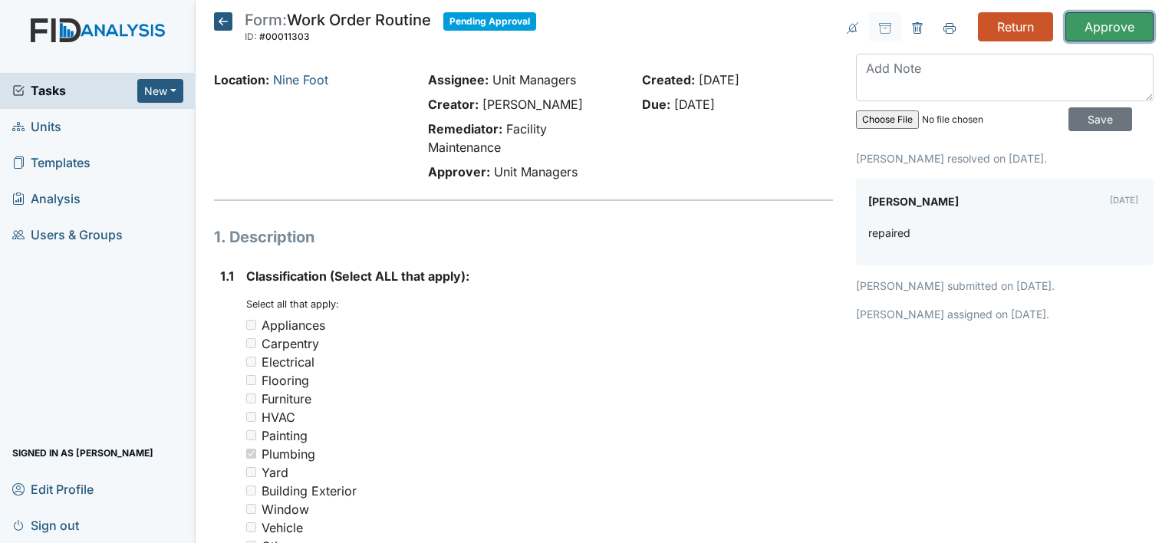
click at [1086, 25] on input "Approve" at bounding box center [1110, 26] width 88 height 29
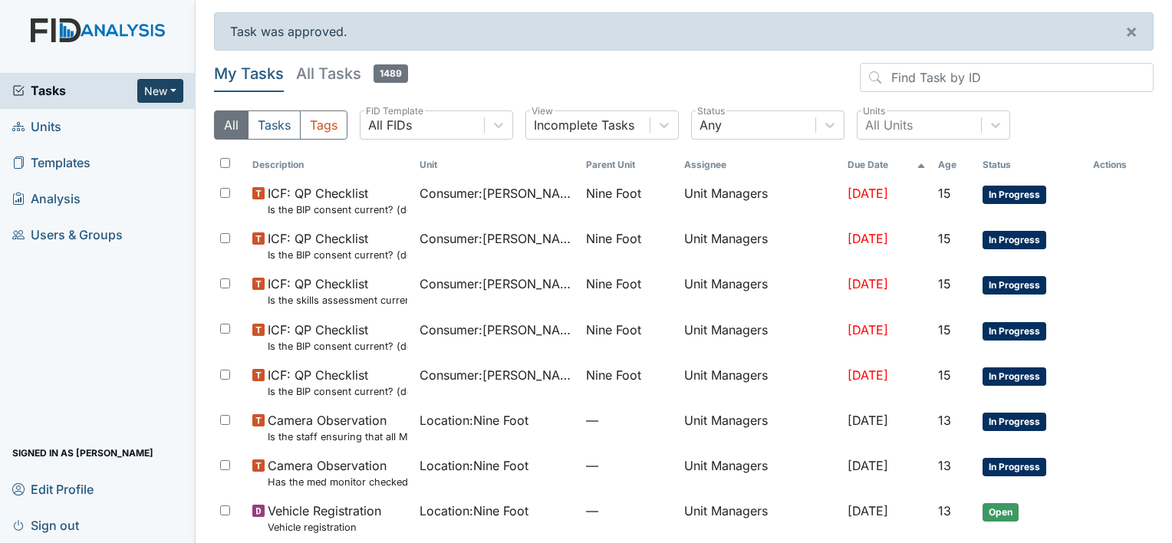
click at [166, 83] on button "New" at bounding box center [160, 91] width 46 height 24
click at [104, 126] on link "Form" at bounding box center [121, 122] width 121 height 25
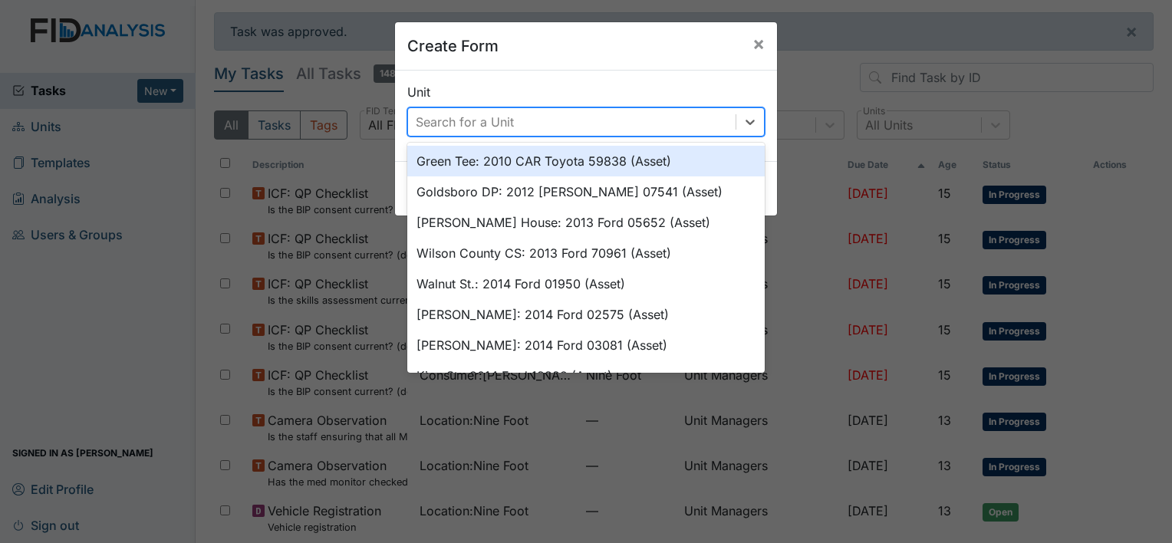
click at [488, 120] on div "Search for a Unit" at bounding box center [465, 122] width 98 height 18
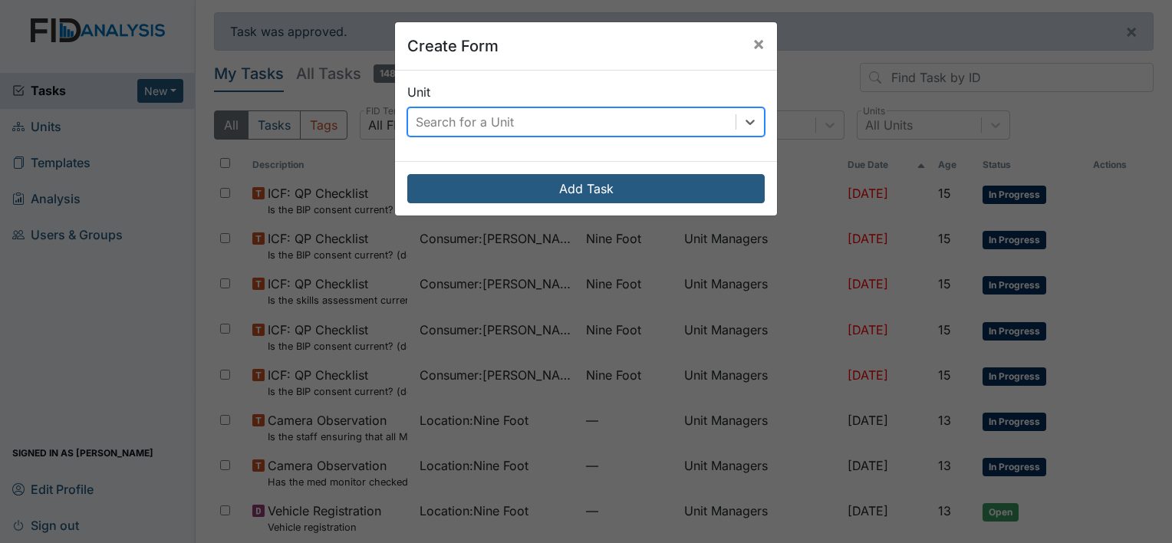
click at [496, 125] on div "Search for a Unit" at bounding box center [465, 122] width 98 height 18
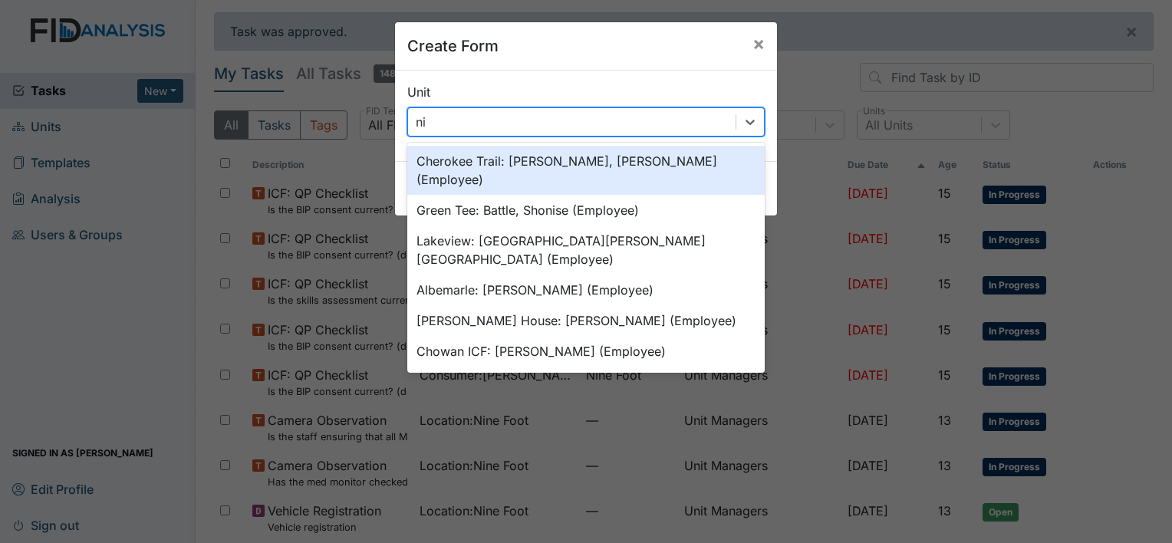
type input "nin"
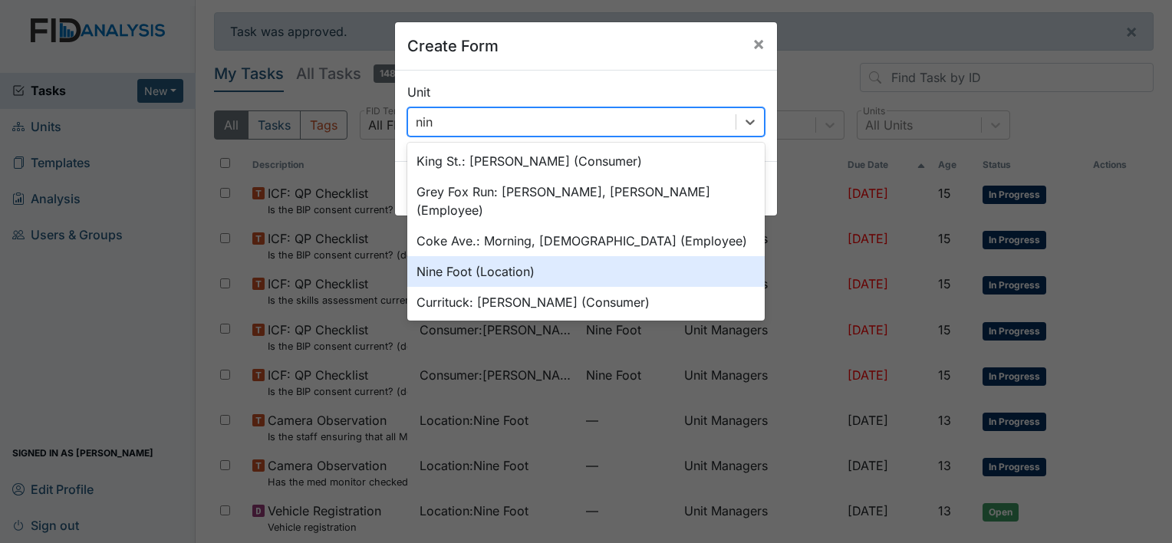
click at [479, 258] on div "Nine Foot (Location)" at bounding box center [586, 271] width 358 height 31
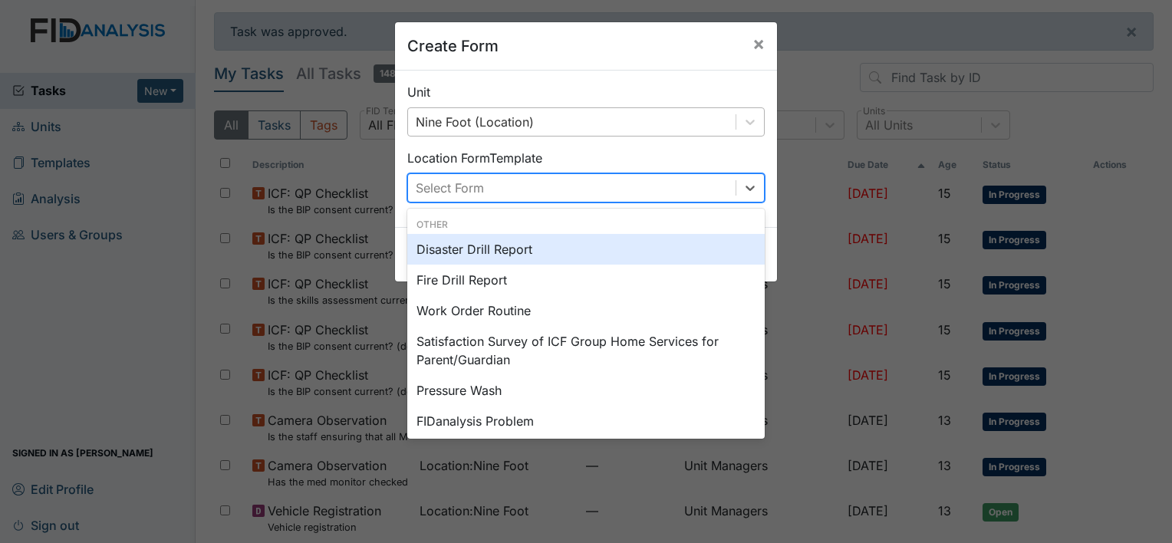
click at [482, 189] on div "Select Form" at bounding box center [572, 188] width 328 height 28
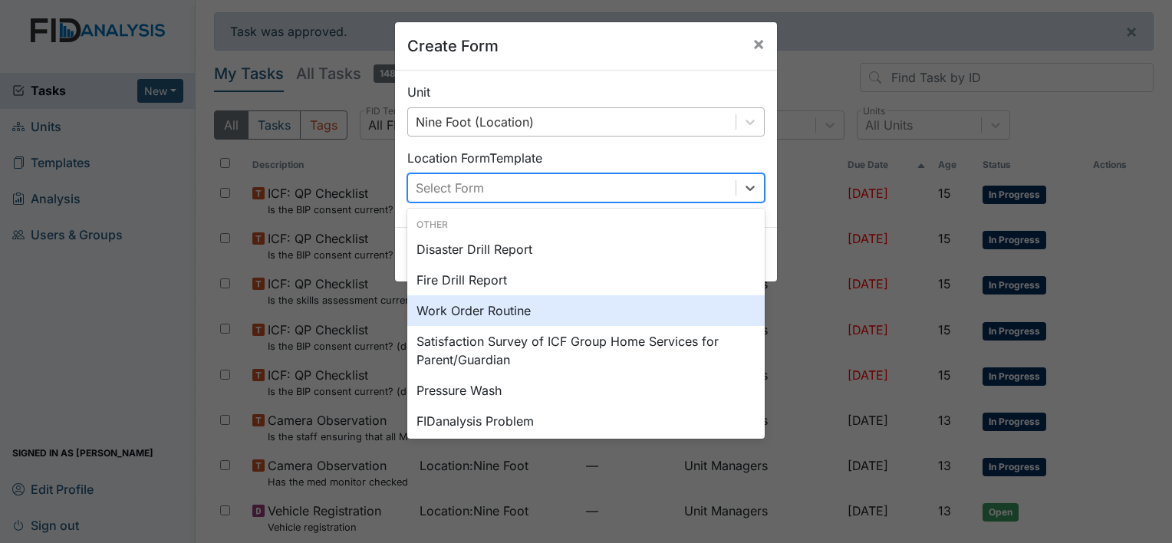
click at [483, 319] on div "Work Order Routine" at bounding box center [586, 310] width 358 height 31
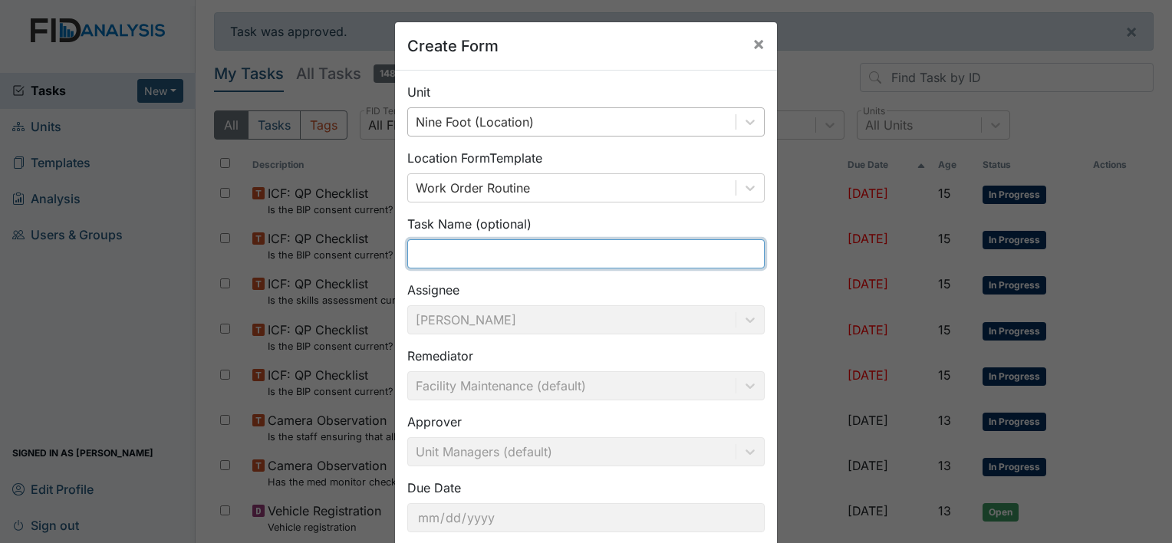
click at [480, 250] on input "text" at bounding box center [586, 253] width 358 height 29
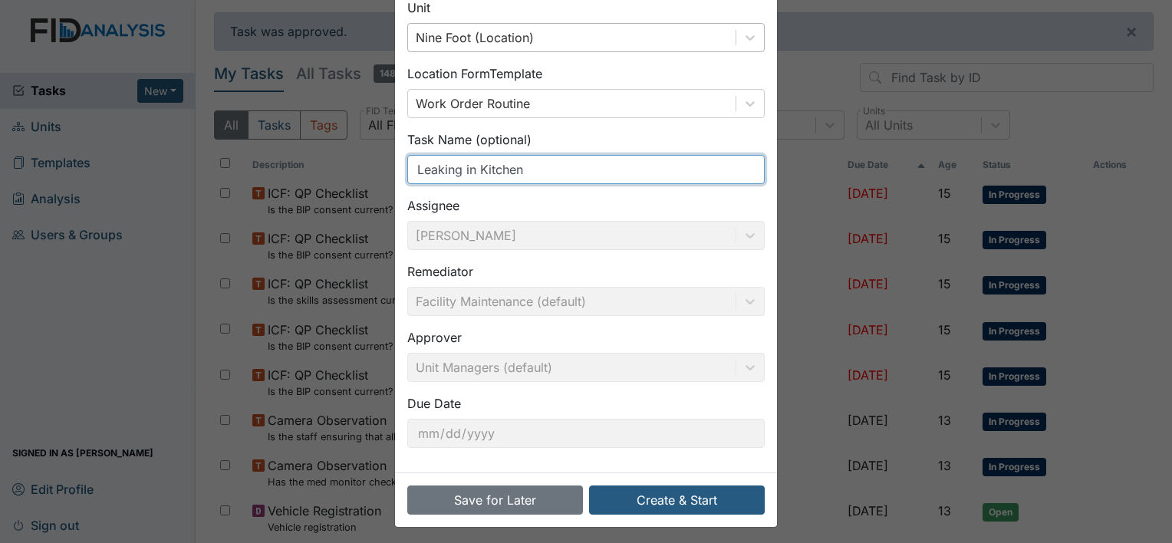
scroll to position [89, 0]
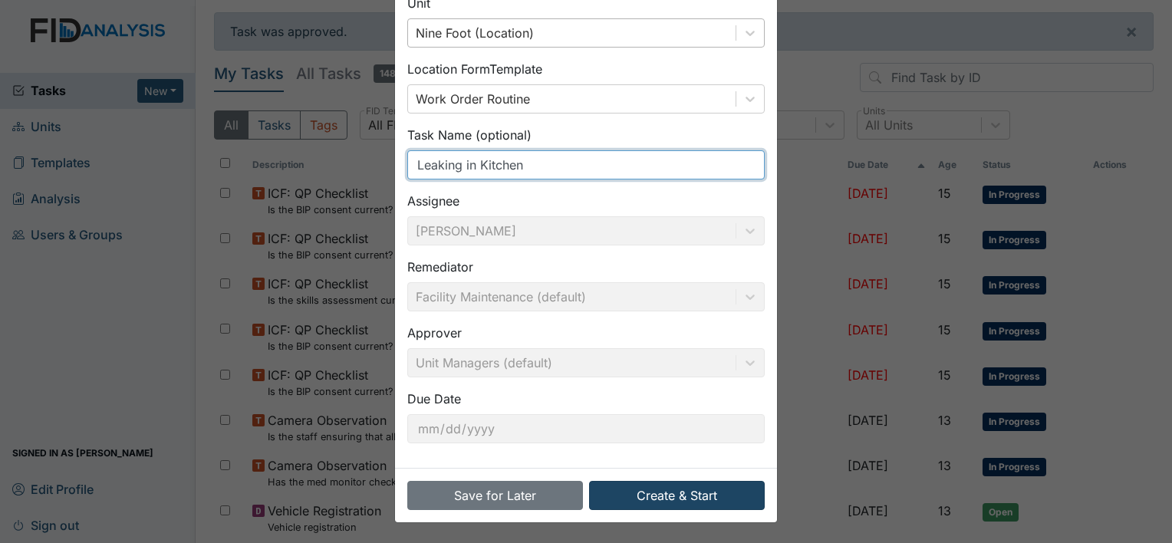
type input "Leaking in Kitchen"
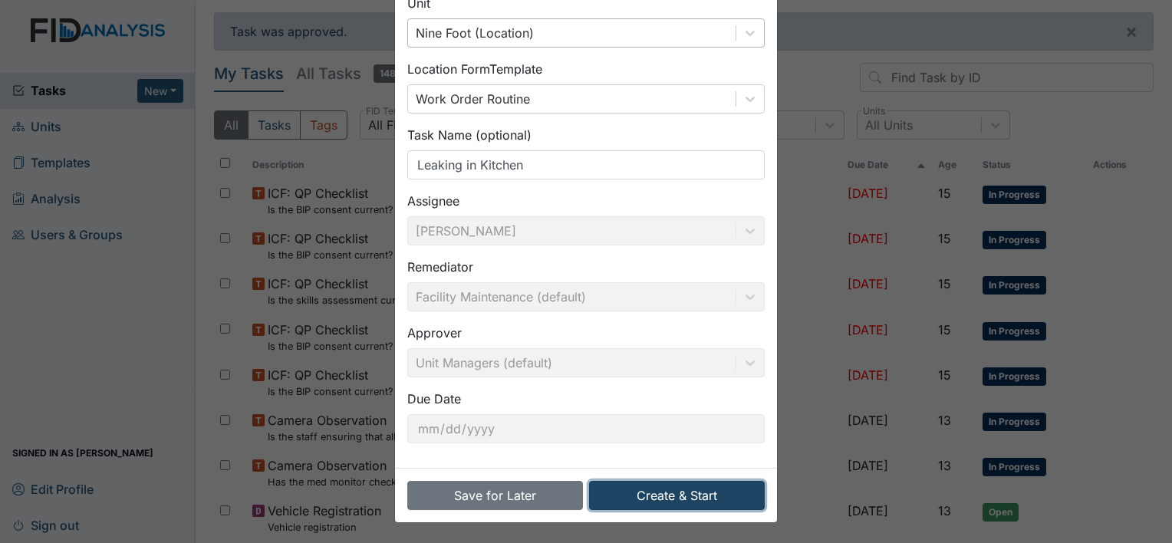
click at [625, 491] on button "Create & Start" at bounding box center [677, 495] width 176 height 29
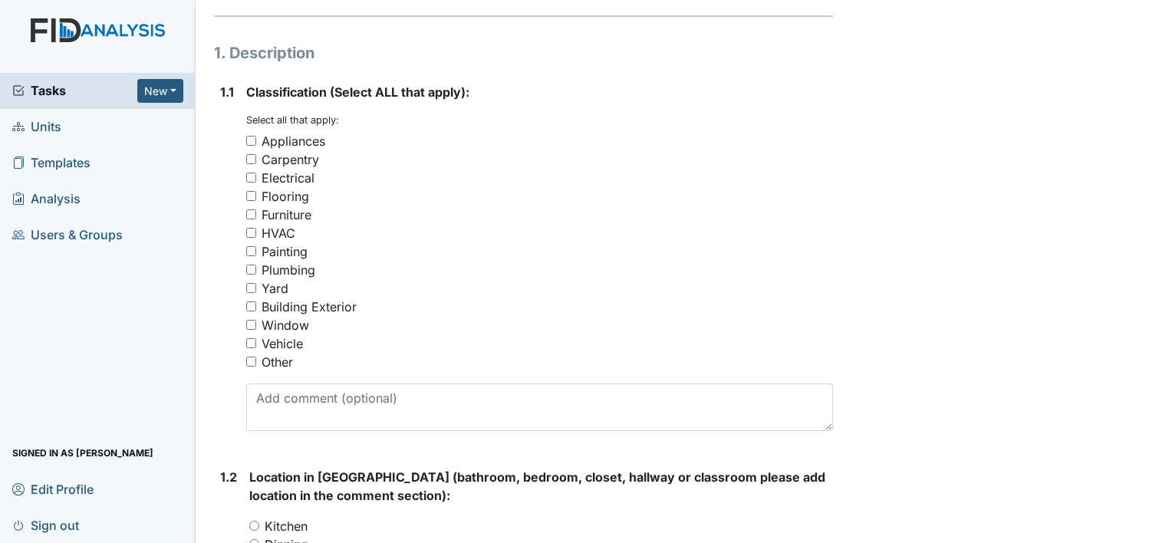
scroll to position [226, 0]
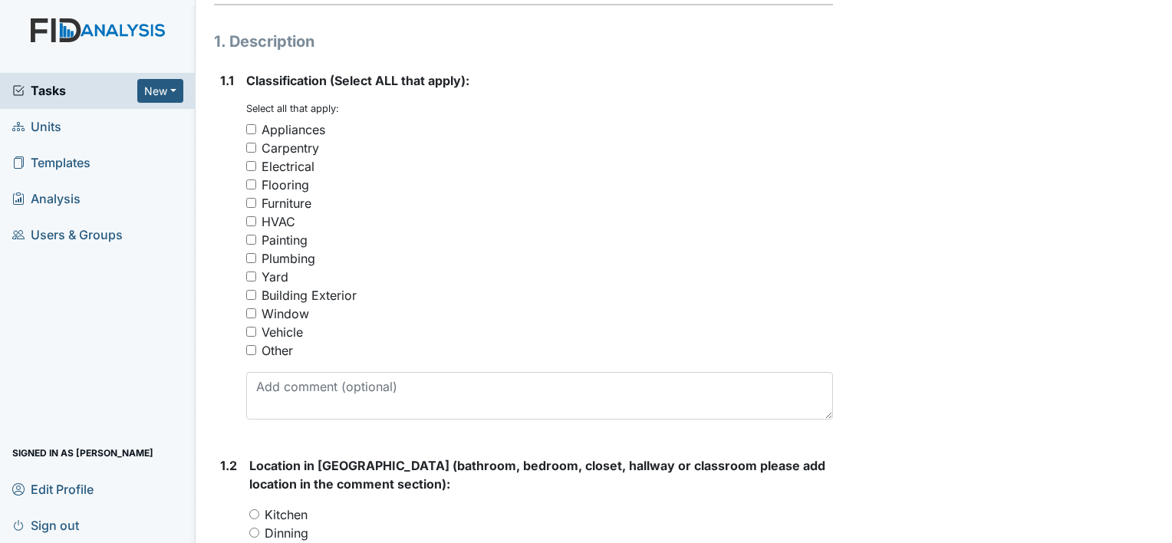
click at [279, 353] on div "Other" at bounding box center [277, 350] width 31 height 18
click at [256, 353] on input "Other" at bounding box center [251, 350] width 10 height 10
checkbox input "true"
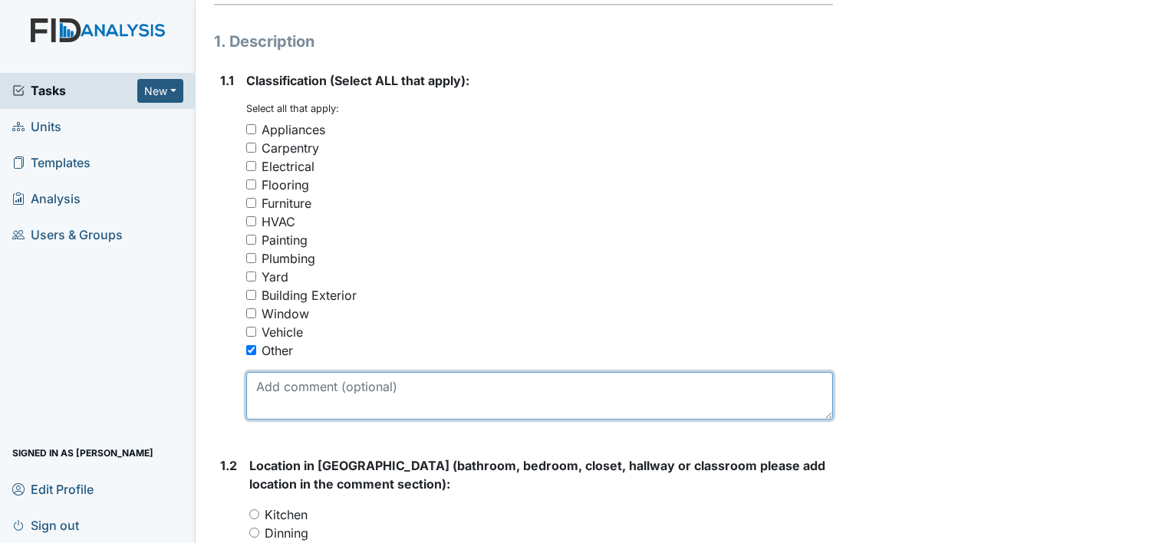
click at [294, 401] on textarea at bounding box center [539, 396] width 587 height 48
type textarea "l"
click at [636, 396] on textarea "water continues to be between bar area and dining room table." at bounding box center [539, 396] width 587 height 48
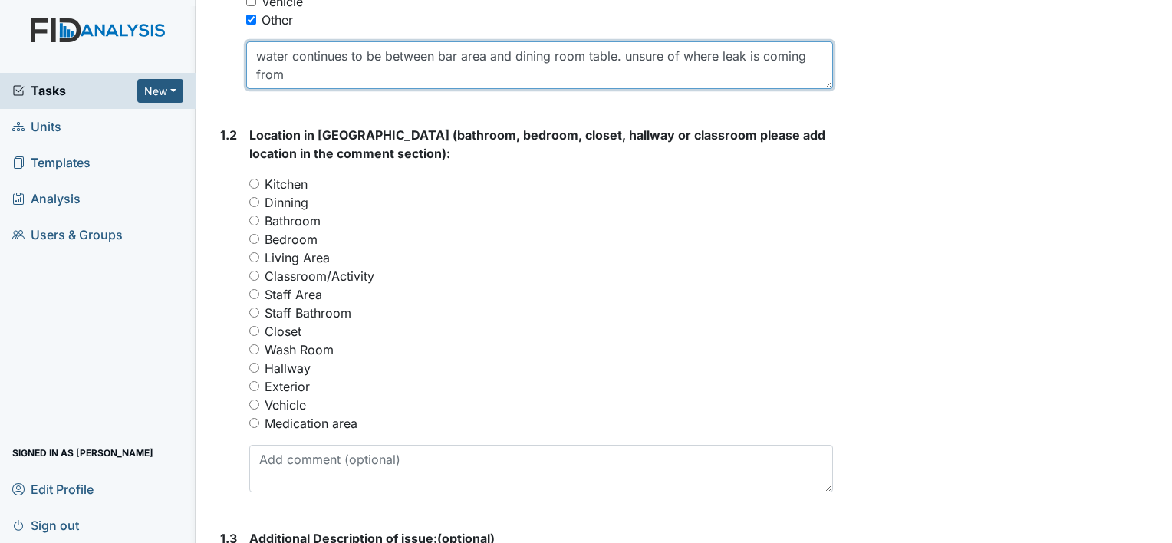
scroll to position [558, 0]
type textarea "water continues to be between bar area and dining room table. unsure of where l…"
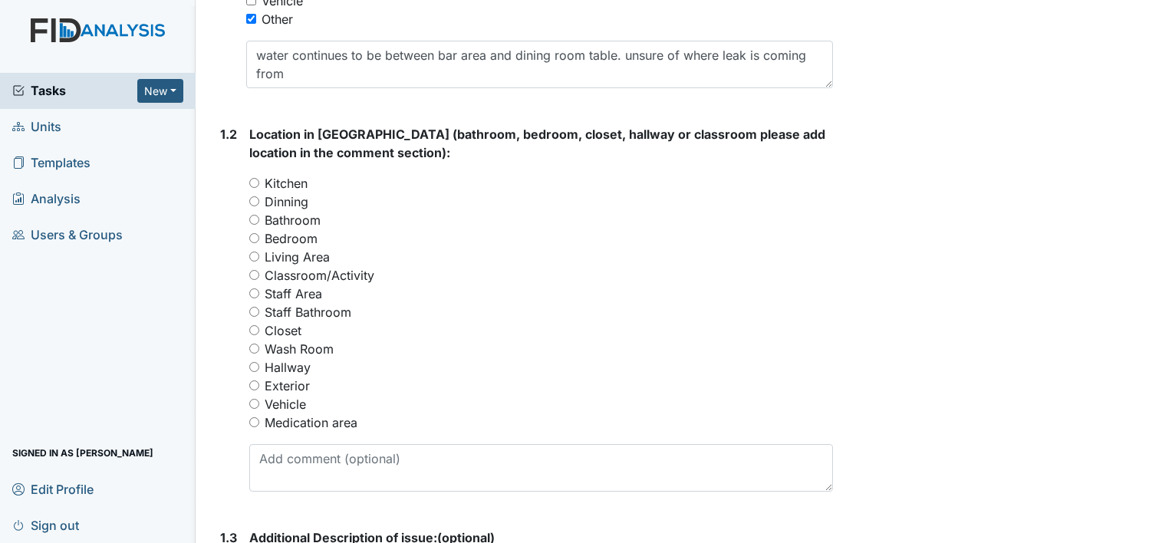
click at [300, 204] on label "Dinning" at bounding box center [287, 202] width 44 height 18
click at [259, 204] on input "Dinning" at bounding box center [254, 201] width 10 height 10
radio input "true"
click at [303, 184] on label "Kitchen" at bounding box center [286, 183] width 43 height 18
click at [259, 184] on input "Kitchen" at bounding box center [254, 183] width 10 height 10
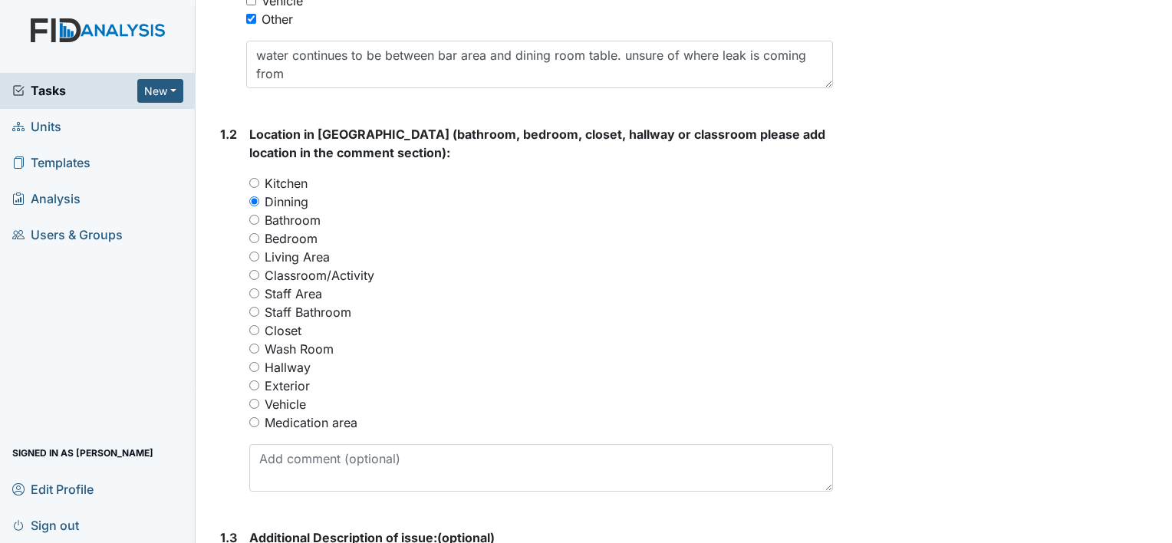
radio input "true"
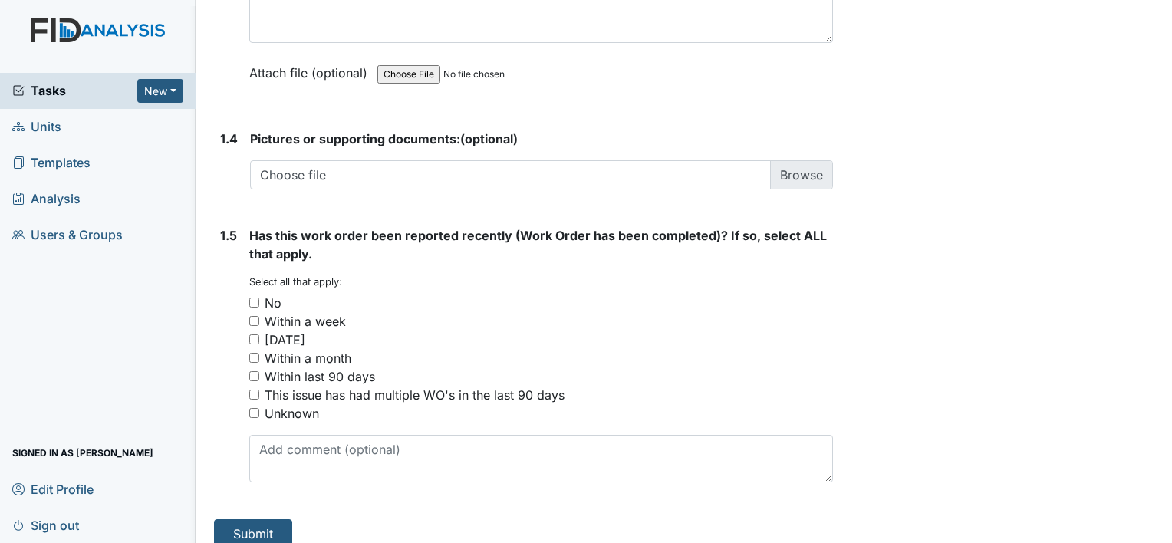
scroll to position [1137, 0]
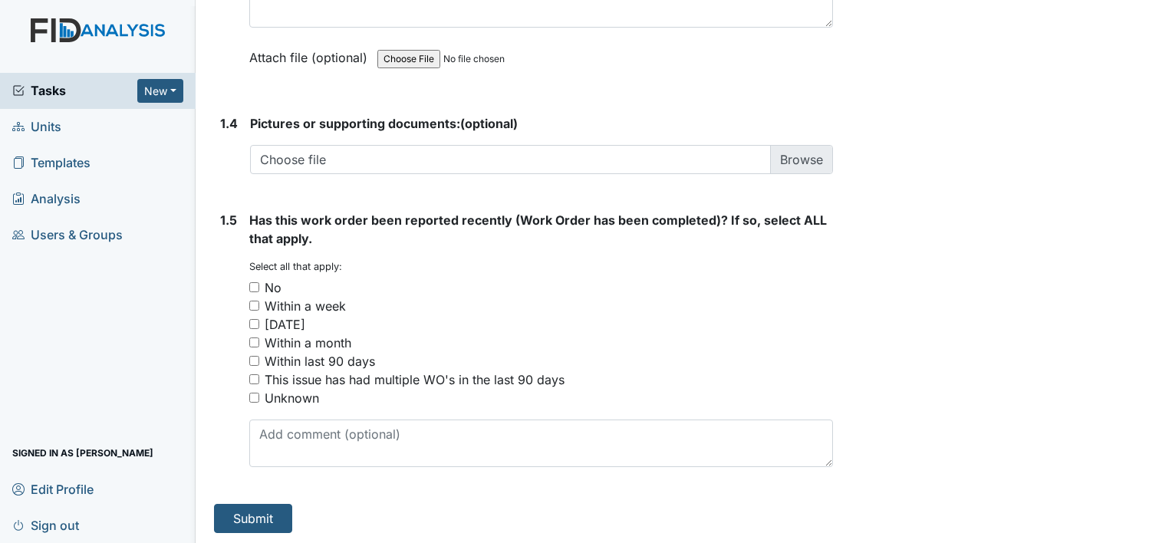
click at [265, 285] on div "No" at bounding box center [273, 288] width 17 height 18
click at [259, 285] on input "No" at bounding box center [254, 287] width 10 height 10
checkbox input "true"
click at [239, 509] on button "Submit" at bounding box center [253, 518] width 78 height 29
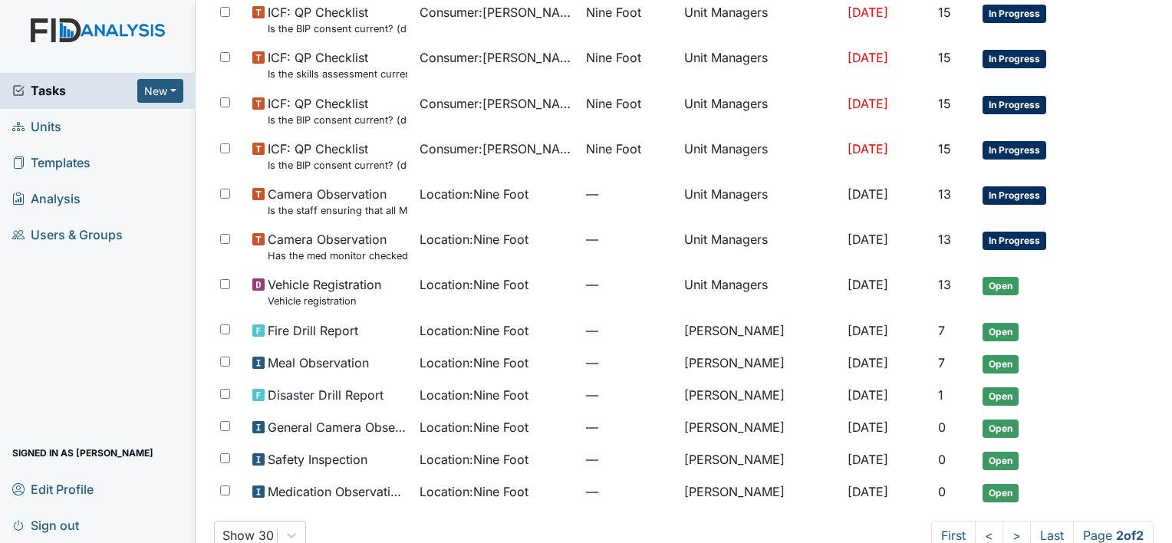
scroll to position [233, 0]
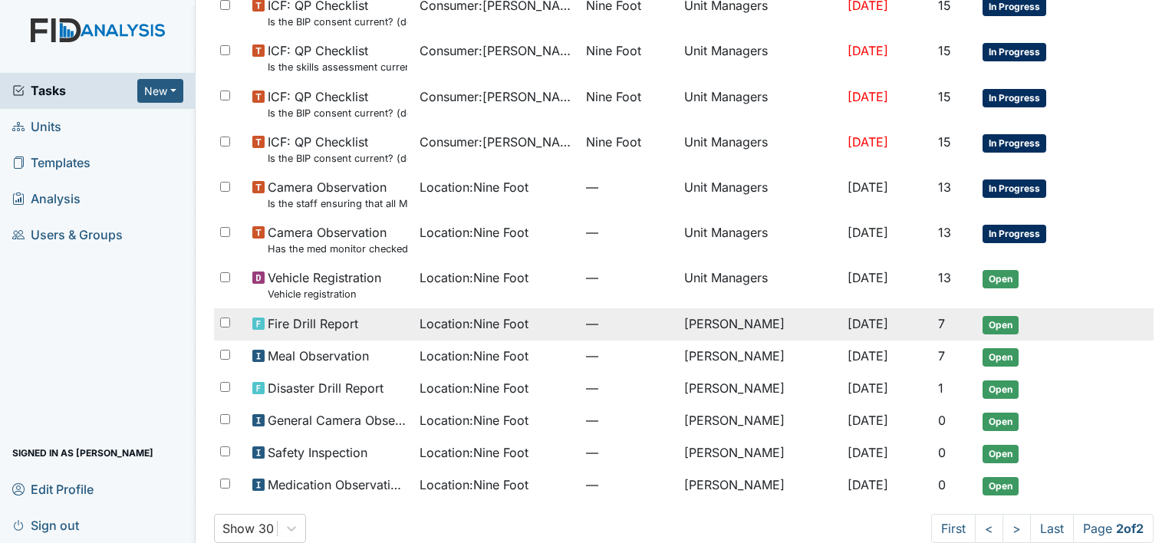
click at [707, 331] on td "[PERSON_NAME]" at bounding box center [759, 324] width 163 height 32
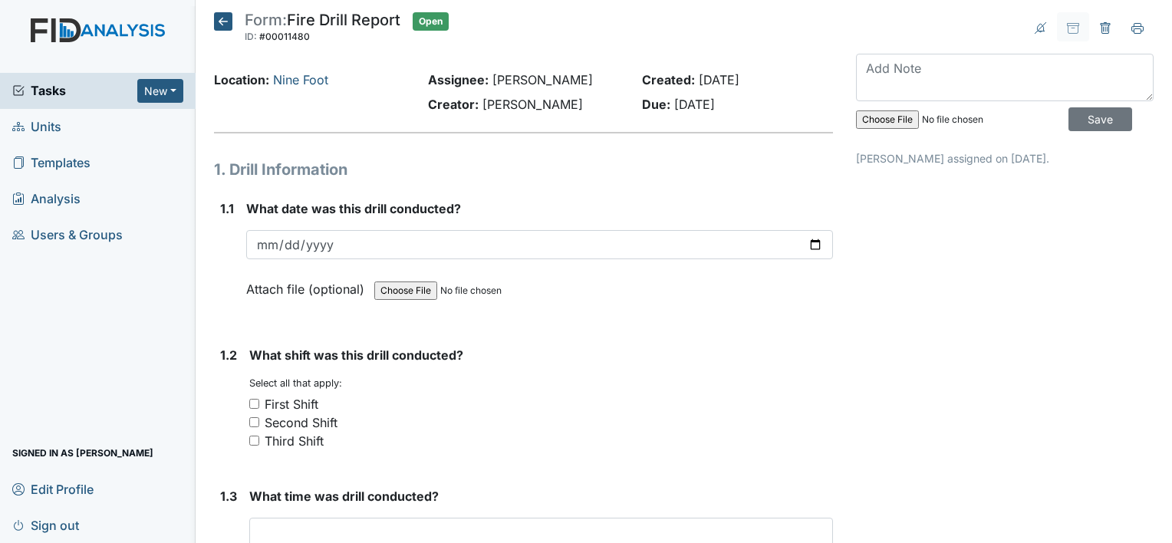
click at [230, 17] on icon at bounding box center [223, 21] width 18 height 18
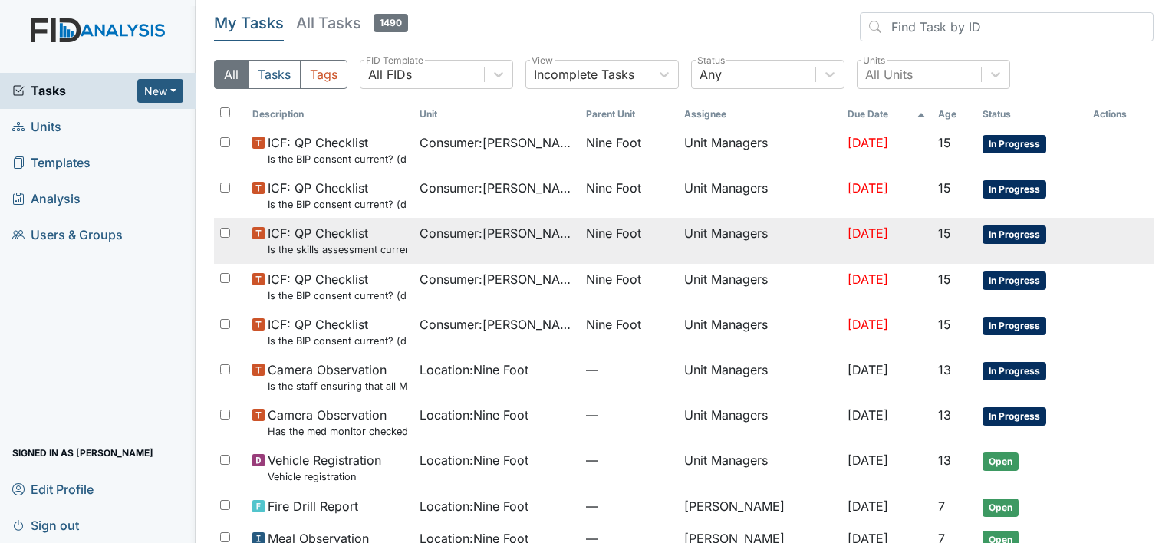
scroll to position [203, 0]
